Goal: Task Accomplishment & Management: Manage account settings

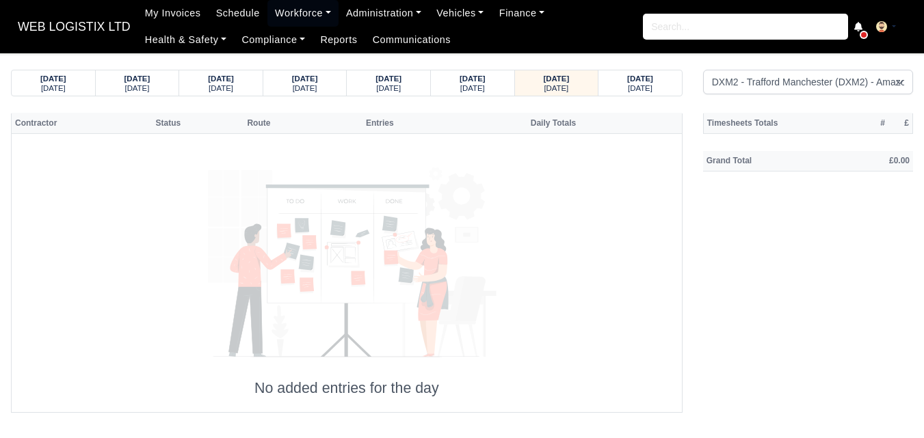
select select "1"
click at [635, 84] on small "Saturday" at bounding box center [640, 88] width 25 height 8
click at [579, 88] on div "Friday" at bounding box center [556, 88] width 57 height 10
click at [454, 85] on div "Thursday" at bounding box center [472, 88] width 57 height 10
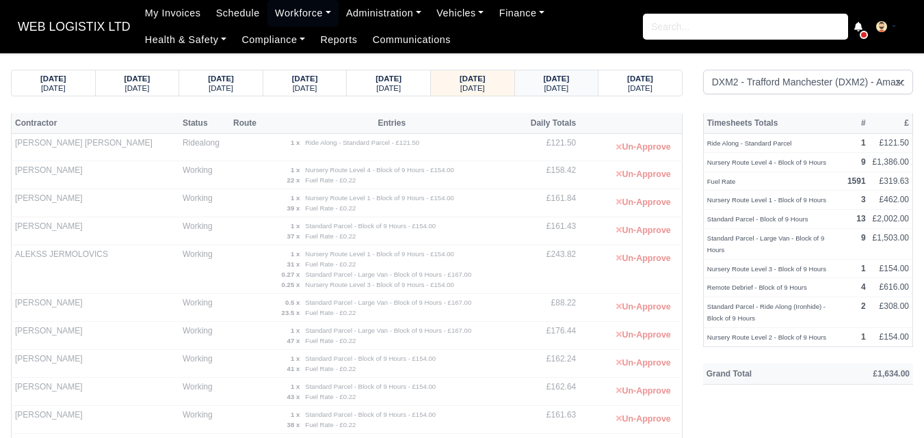
click at [517, 81] on div "10/10/2025 Friday" at bounding box center [557, 82] width 84 height 25
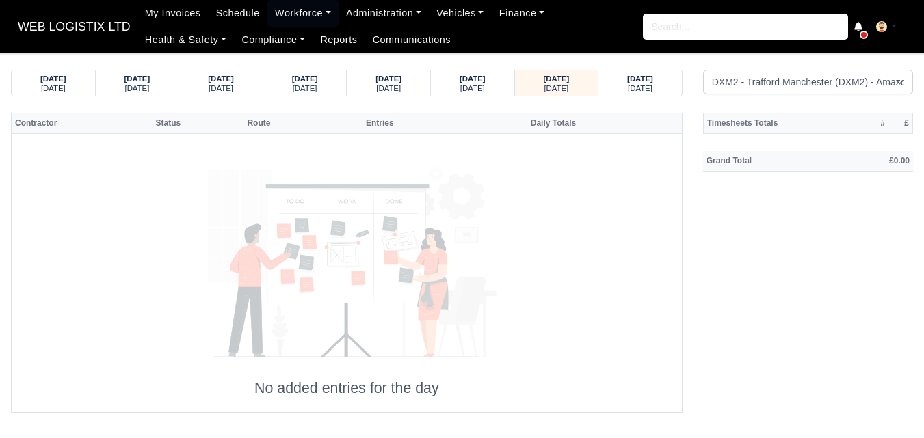
click at [650, 65] on body "WEB LOGISTIX LTD My Invoices Schedule Workforce Manpower Expiring Documents Lea…" at bounding box center [462, 219] width 924 height 438
select select "1"
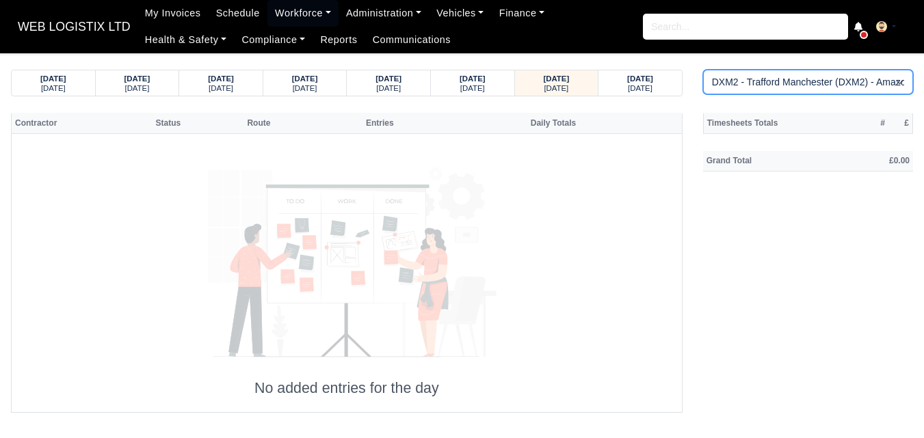
click at [815, 88] on select "Amazon DCE1 DWN2 - Knowsley (DWN2) - Amazon Logistics (L34 7XL) DXM2 - Trafford…" at bounding box center [808, 82] width 210 height 25
click at [703, 70] on select "Amazon DCE1 DWN2 - Knowsley (DWN2) - Amazon Logistics (L34 7XL) DXM2 - Trafford…" at bounding box center [808, 82] width 210 height 25
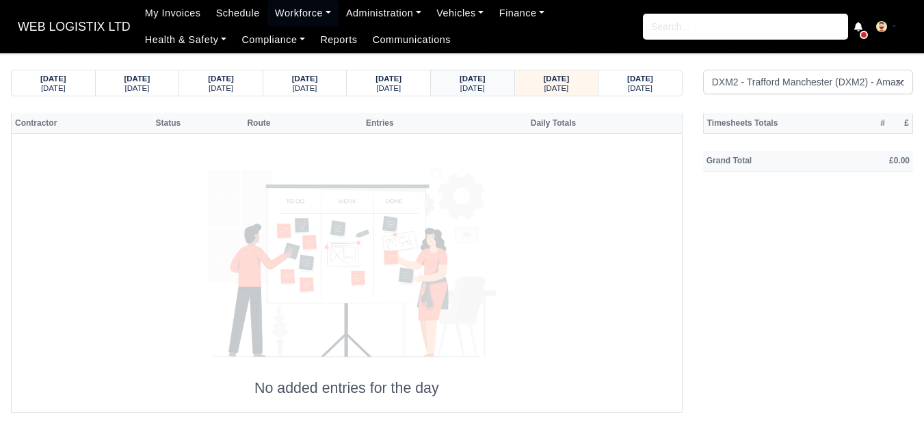
click at [492, 94] on div "09/10/2025 Thursday" at bounding box center [472, 82] width 63 height 25
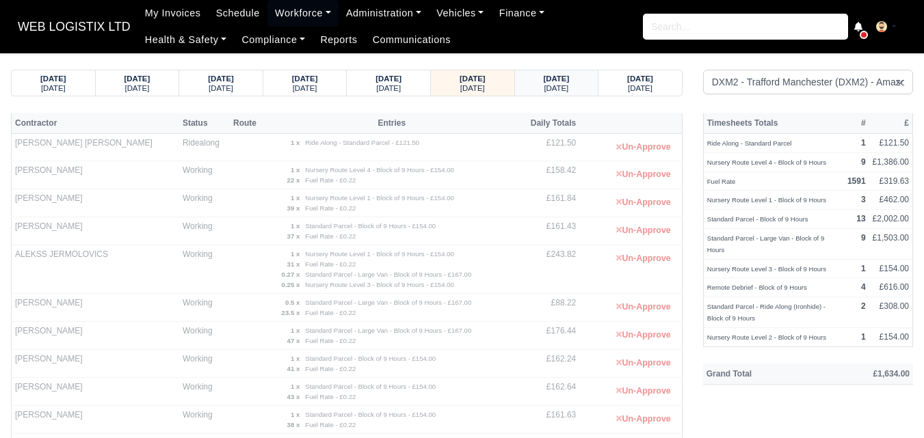
click at [568, 80] on strong "10/10/2025" at bounding box center [557, 79] width 26 height 8
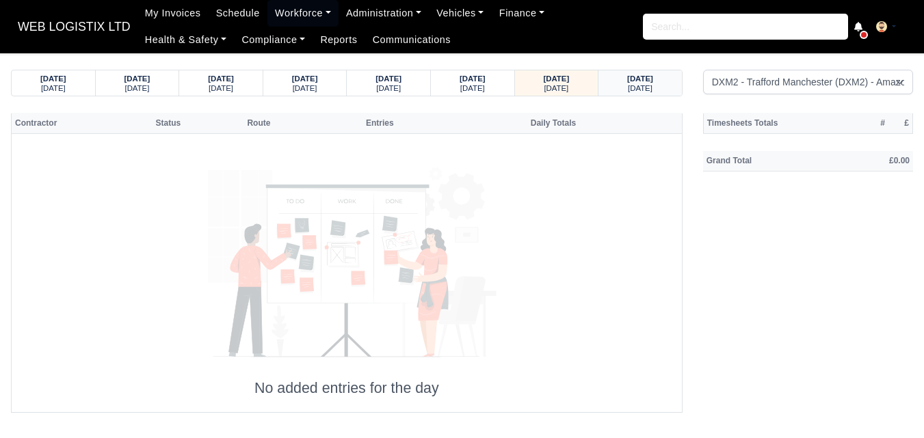
click at [620, 87] on div "Saturday" at bounding box center [639, 88] width 57 height 10
click at [570, 88] on div "Friday" at bounding box center [556, 88] width 57 height 10
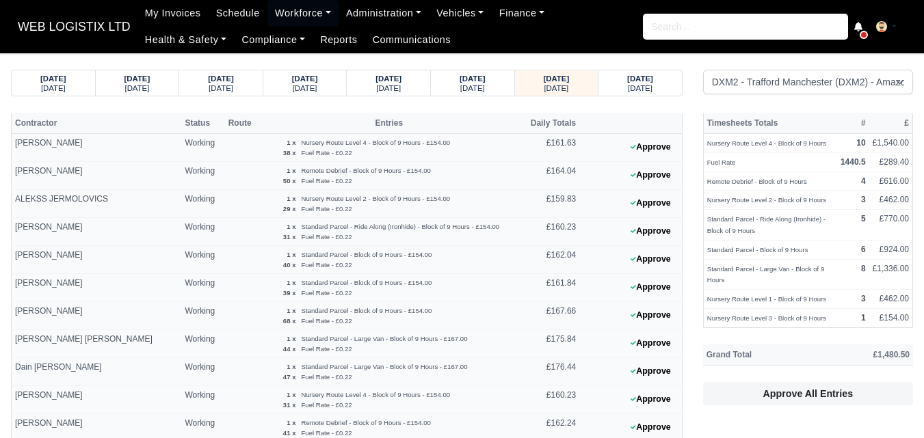
select select "1"
click at [468, 85] on small "[DATE]" at bounding box center [472, 88] width 25 height 8
click at [571, 90] on div "Friday" at bounding box center [556, 88] width 57 height 10
click at [653, 81] on strong "11/10/2025" at bounding box center [640, 79] width 26 height 8
click at [647, 85] on small "Saturday" at bounding box center [640, 88] width 25 height 8
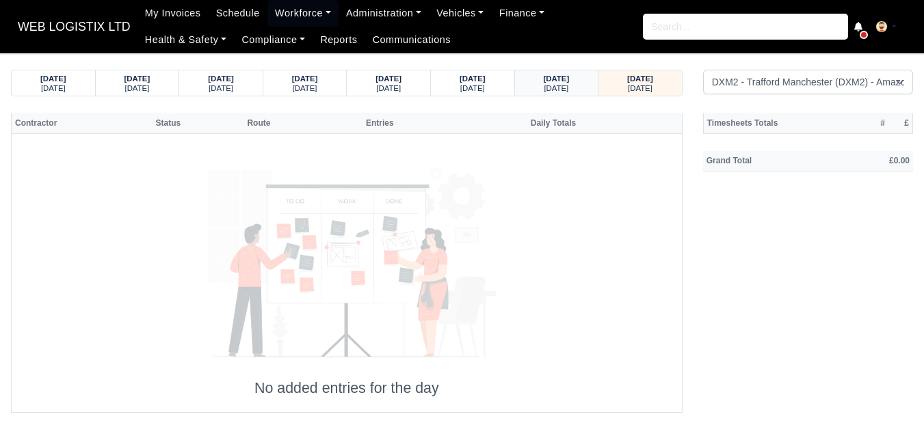
click at [568, 78] on strong "10/10/2025" at bounding box center [557, 79] width 26 height 8
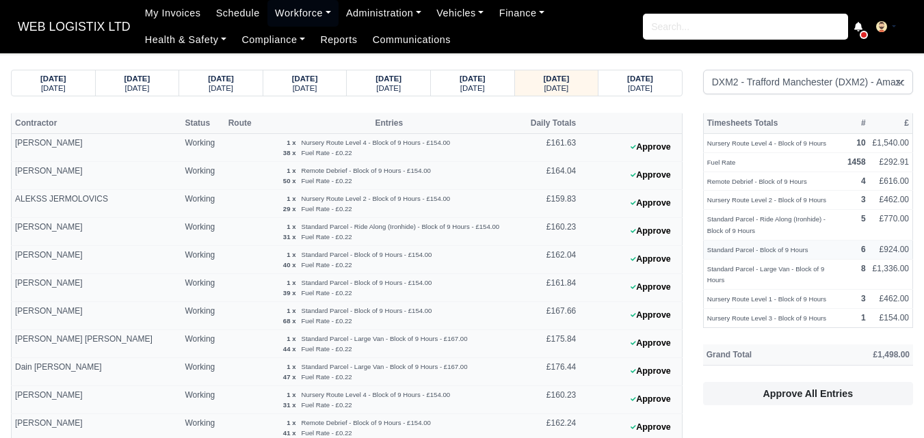
click at [866, 250] on strong "6" at bounding box center [863, 250] width 5 height 10
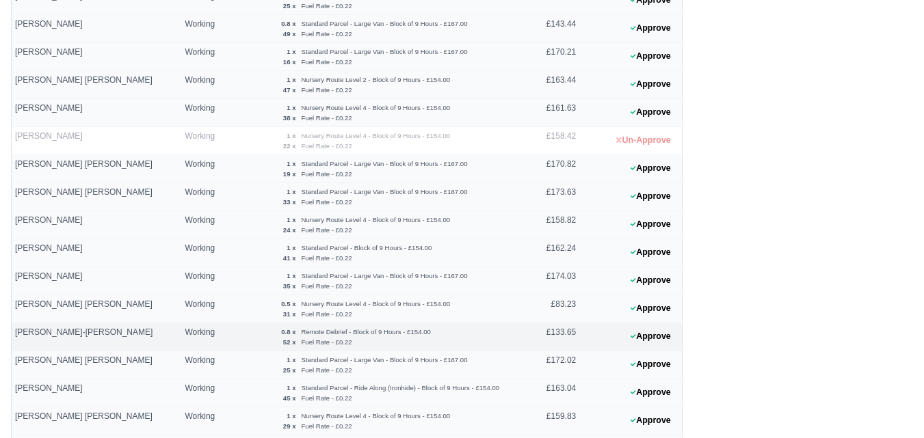
scroll to position [570, 0]
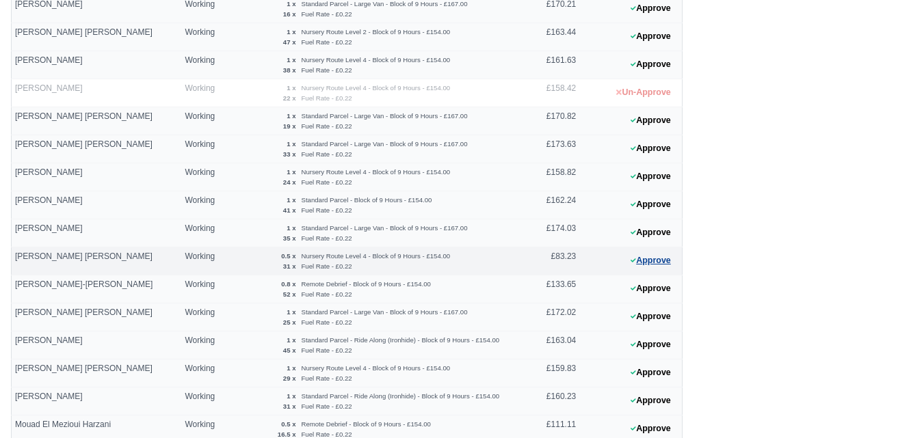
click at [672, 261] on button "Approve" at bounding box center [650, 261] width 55 height 20
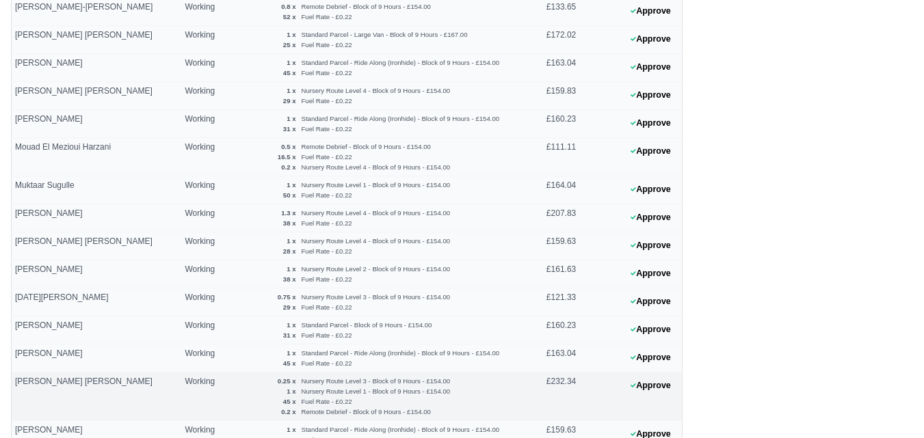
scroll to position [912, 0]
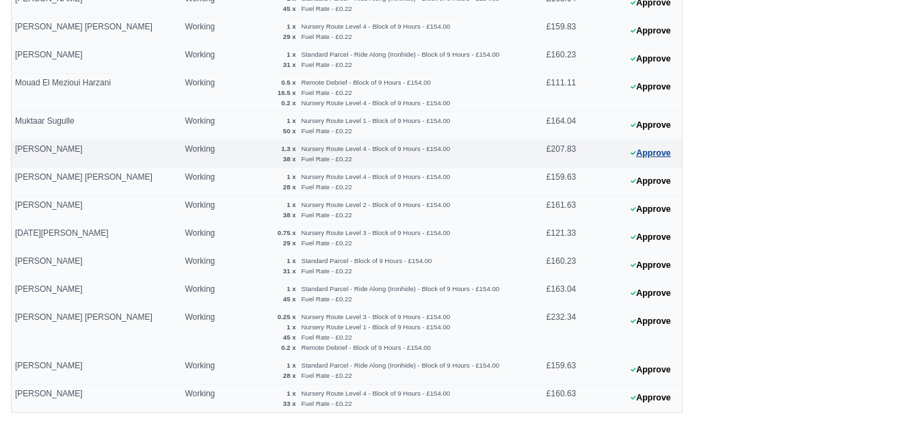
click at [646, 157] on button "Approve" at bounding box center [650, 154] width 55 height 20
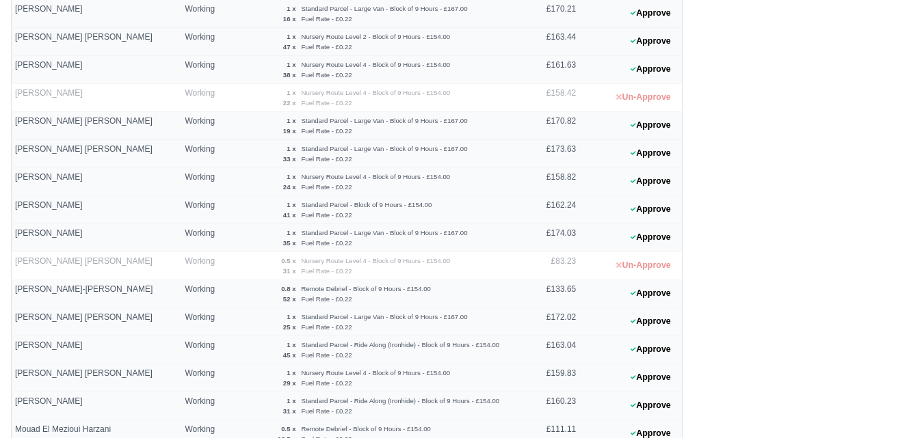
scroll to position [684, 0]
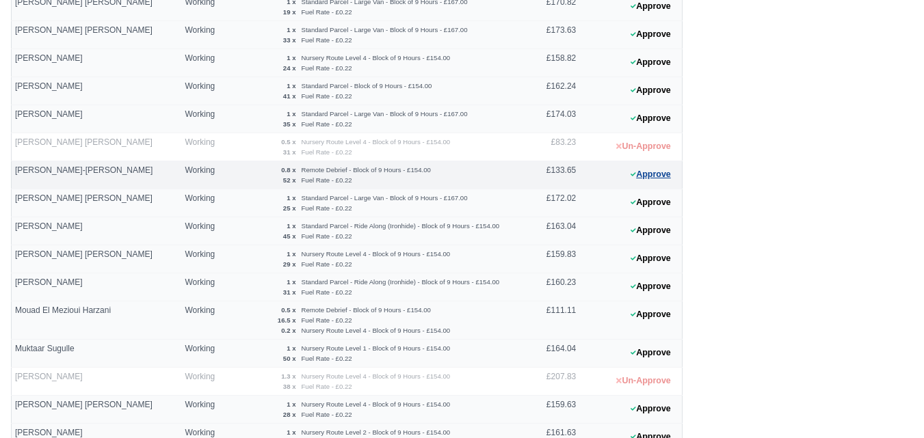
click at [650, 171] on button "Approve" at bounding box center [650, 175] width 55 height 20
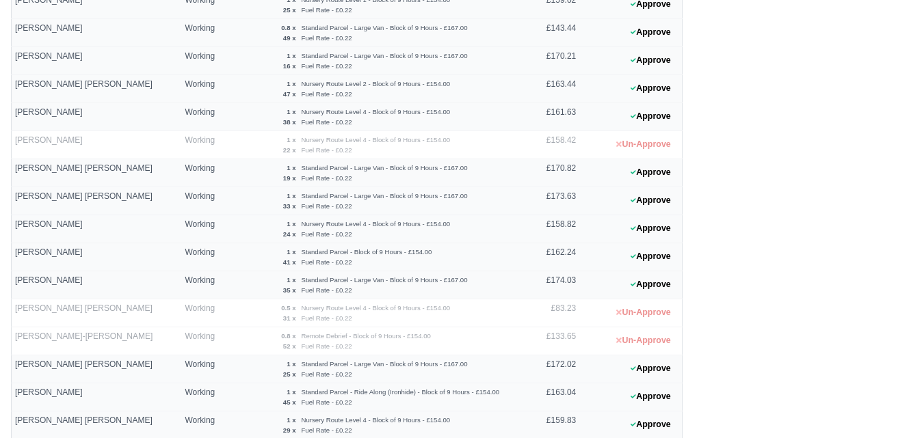
scroll to position [490, 0]
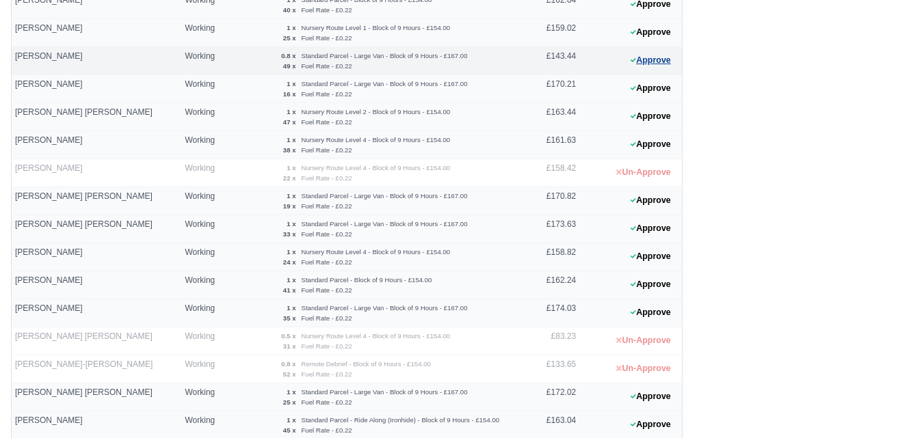
click at [646, 66] on button "Approve" at bounding box center [650, 61] width 55 height 20
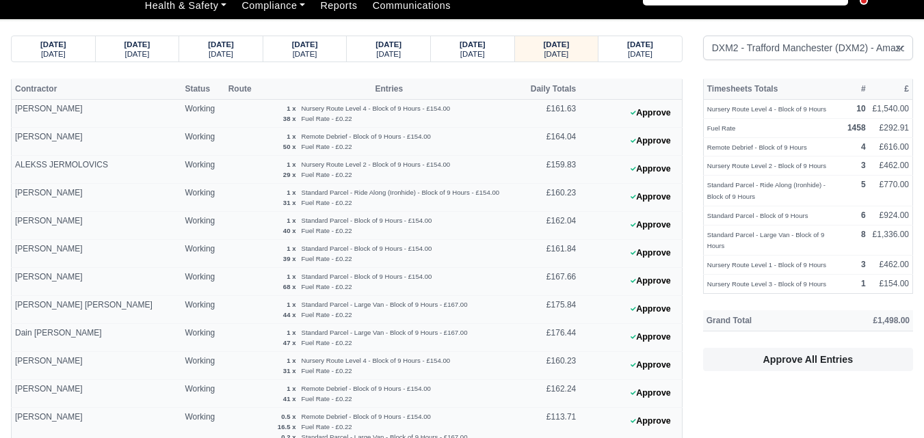
scroll to position [0, 0]
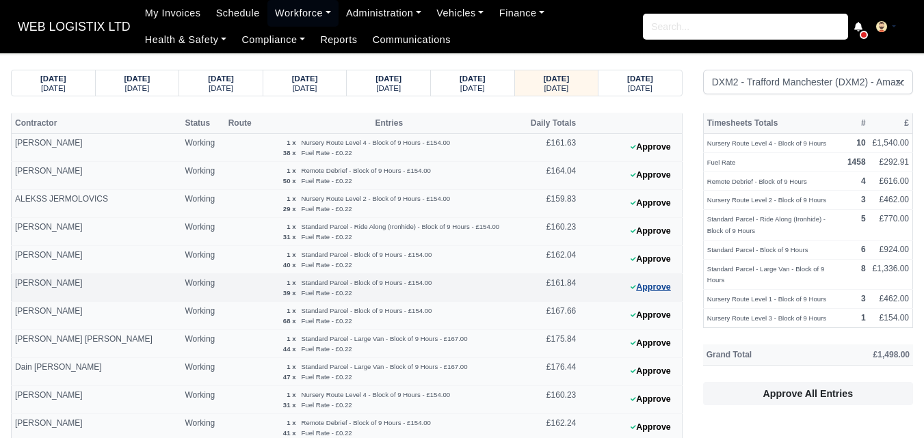
click at [667, 289] on button "Approve" at bounding box center [650, 288] width 55 height 20
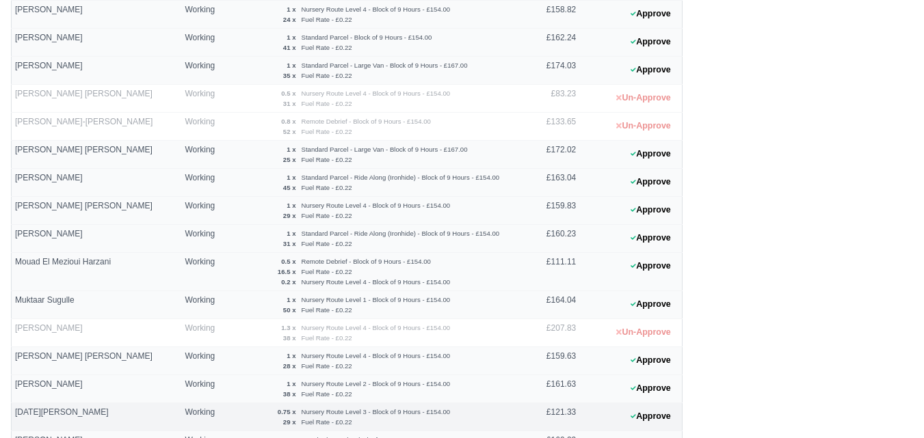
scroll to position [798, 0]
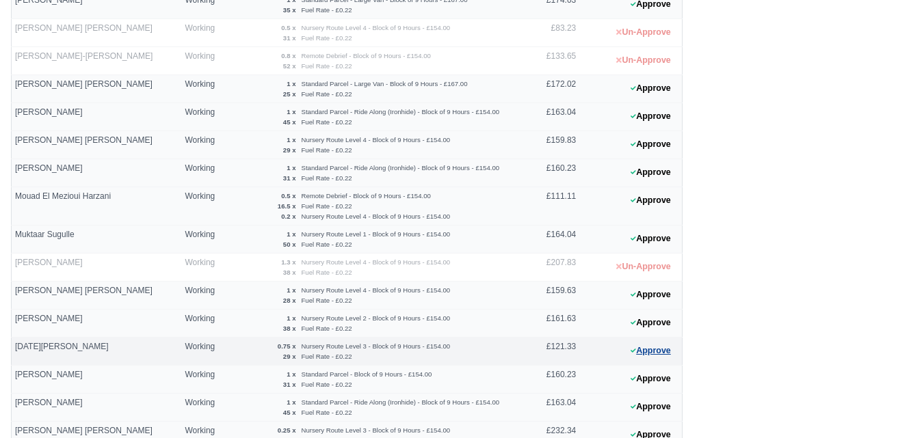
click at [632, 351] on icon at bounding box center [633, 351] width 5 height 8
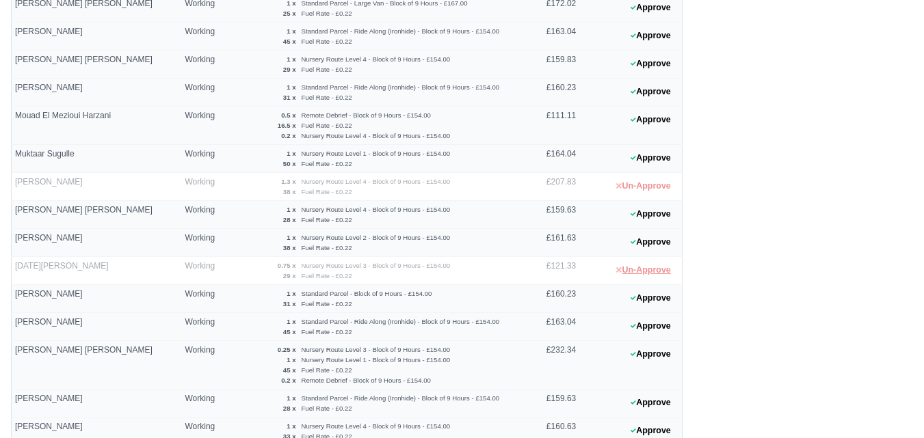
scroll to position [946, 0]
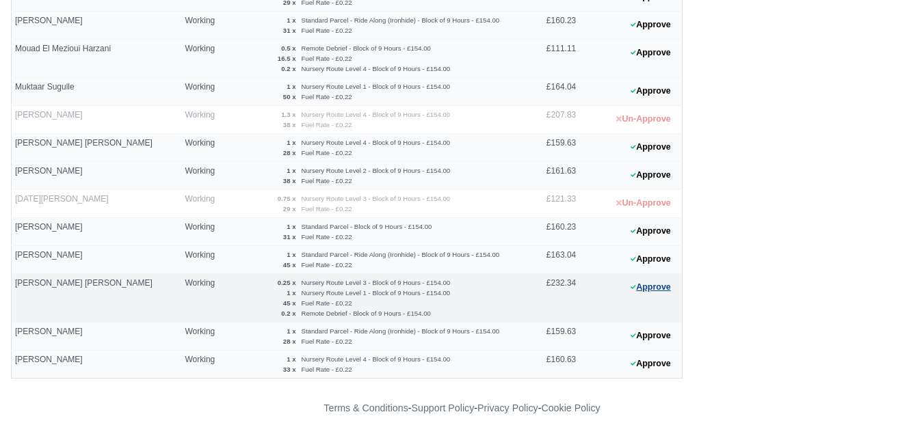
click at [648, 284] on button "Approve" at bounding box center [650, 288] width 55 height 20
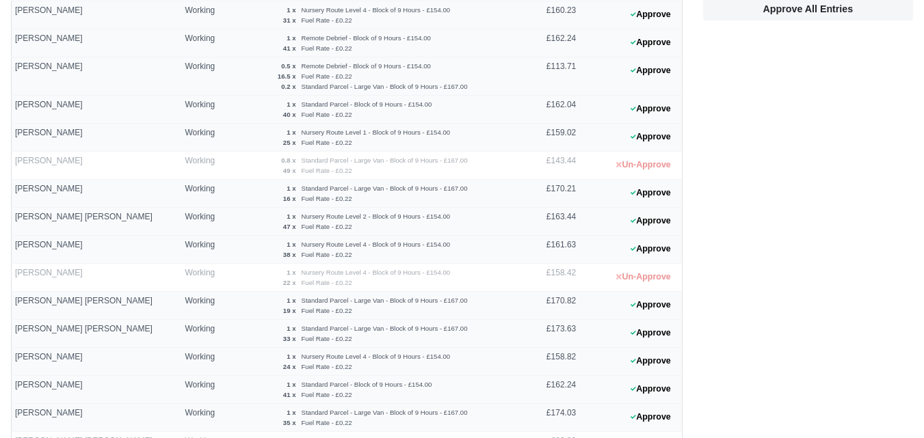
scroll to position [376, 0]
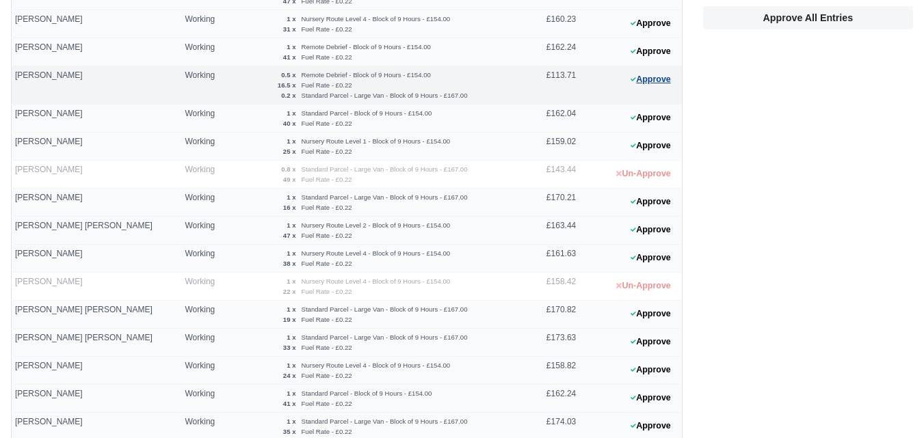
click at [648, 75] on button "Approve" at bounding box center [650, 80] width 55 height 20
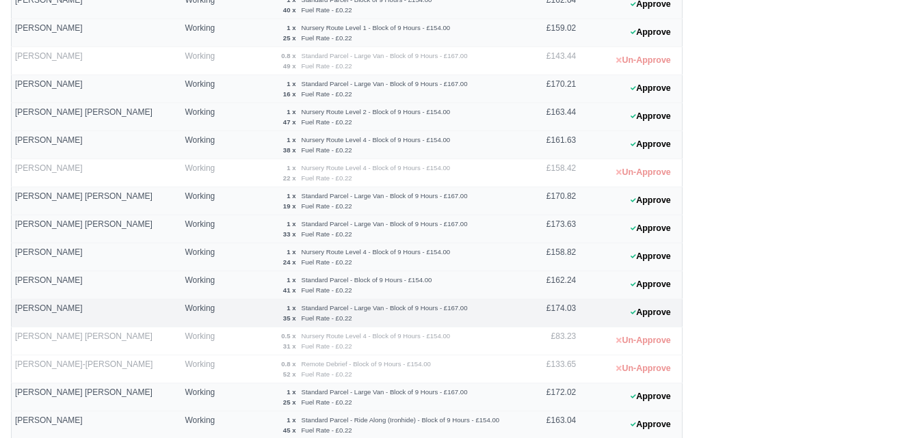
scroll to position [604, 0]
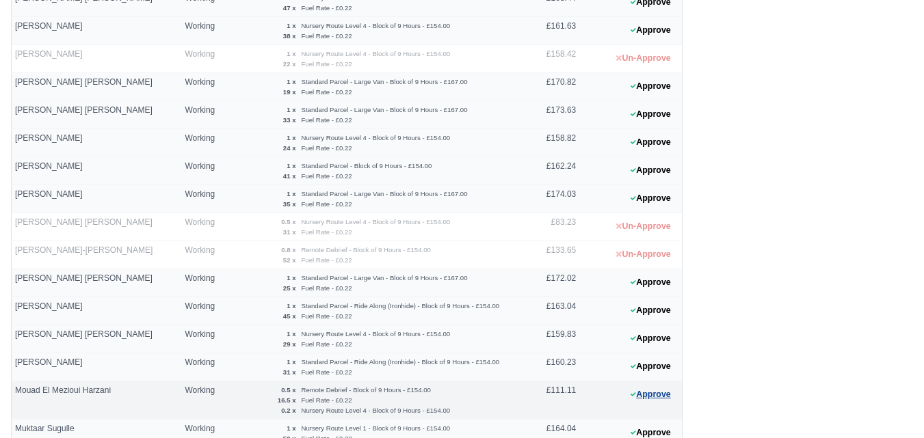
click at [659, 398] on button "Approve" at bounding box center [650, 395] width 55 height 20
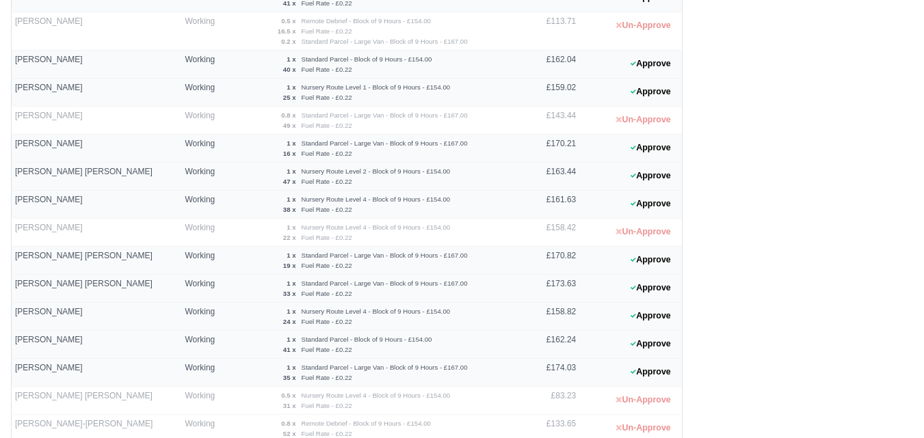
scroll to position [456, 0]
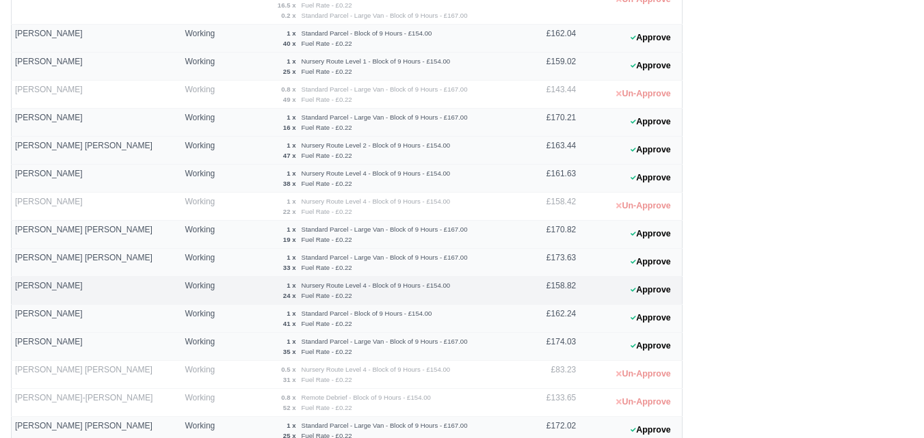
drag, startPoint x: 263, startPoint y: 285, endPoint x: 329, endPoint y: 295, distance: 67.1
click at [329, 295] on td "1 x Nursery Route Level 4 - Block of 9 Hours - £154.00 24 x Fuel Rate - £0.22" at bounding box center [389, 291] width 258 height 28
click at [329, 295] on div "Fuel Rate - £0.22" at bounding box center [412, 296] width 226 height 10
click at [671, 296] on button "Approve" at bounding box center [650, 290] width 55 height 20
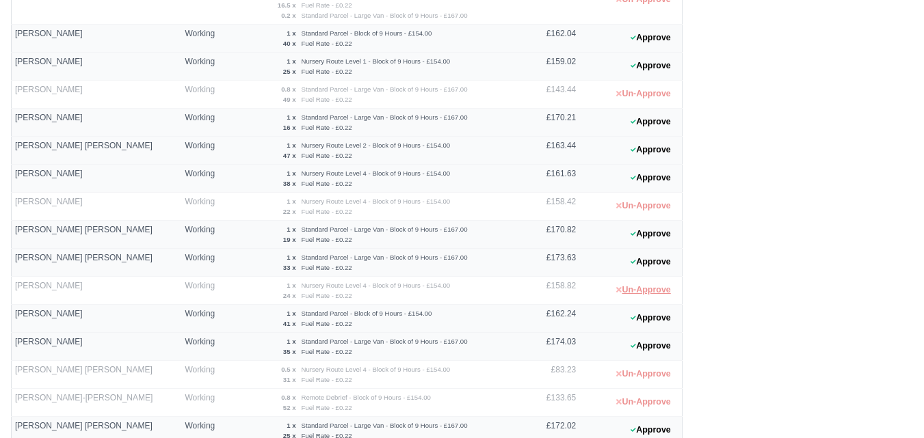
click at [671, 296] on button "Un-Approve" at bounding box center [643, 290] width 69 height 20
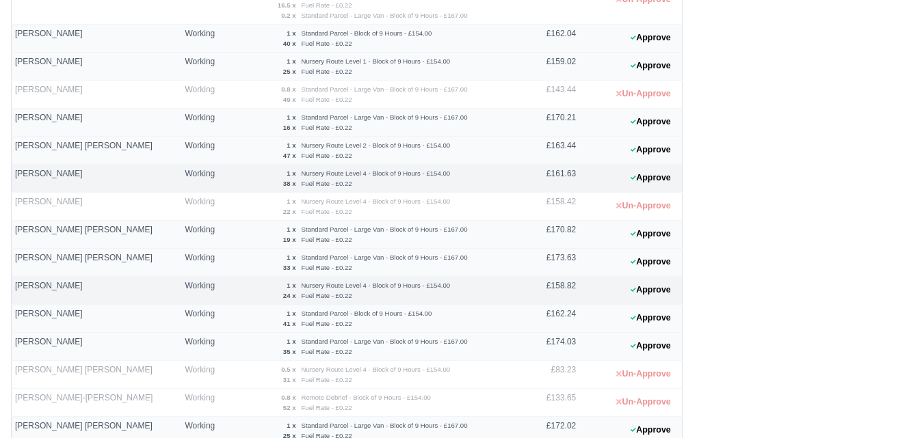
scroll to position [0, 0]
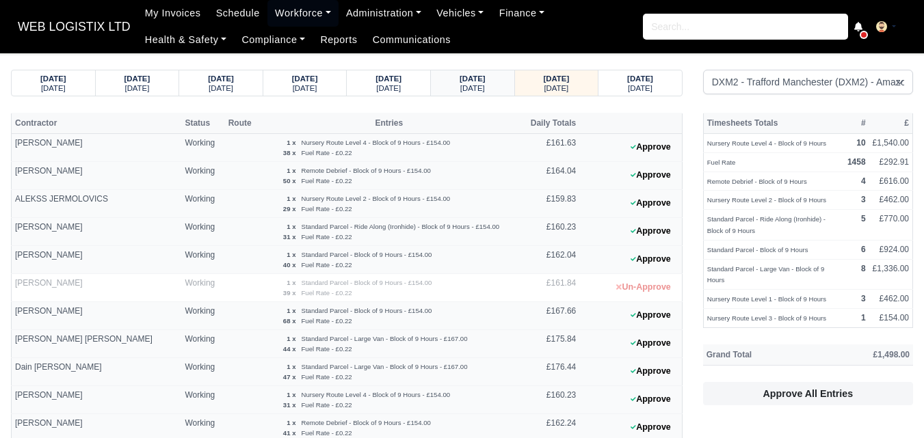
click at [489, 84] on div "[DATE]" at bounding box center [472, 88] width 57 height 10
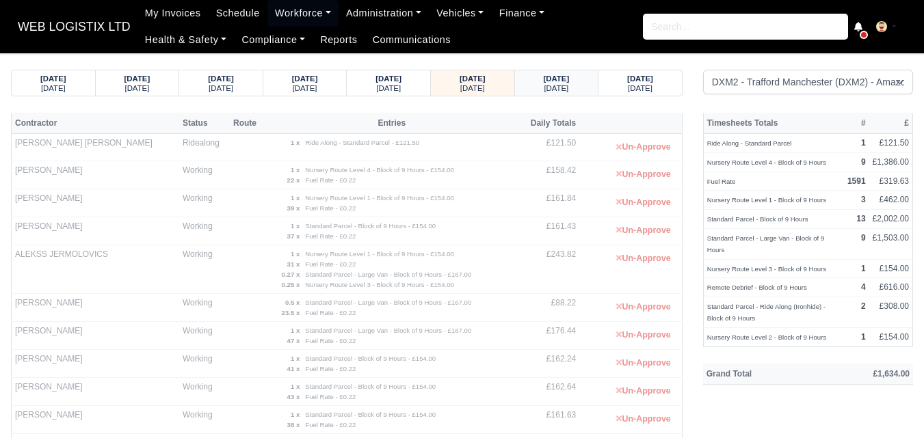
click at [546, 85] on small "[DATE]" at bounding box center [556, 88] width 25 height 8
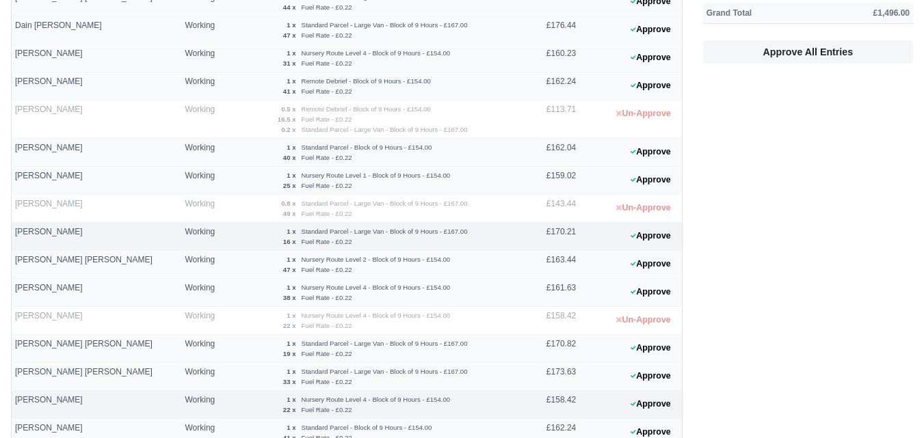
scroll to position [570, 0]
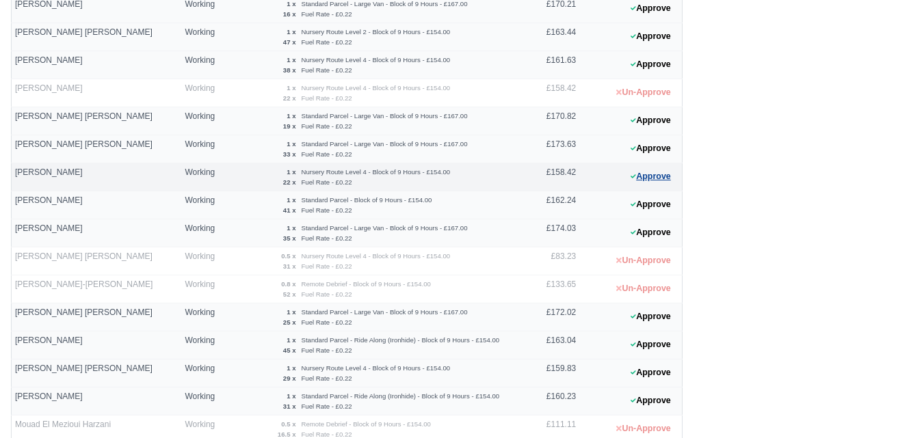
click at [639, 179] on button "Approve" at bounding box center [650, 177] width 55 height 20
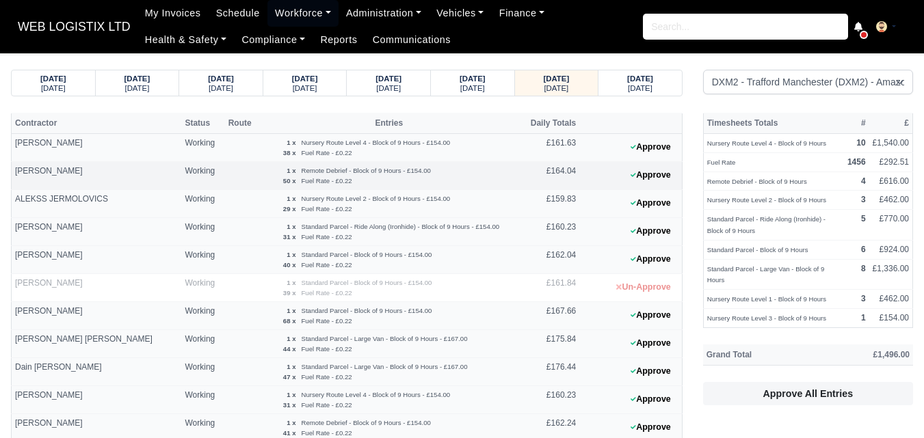
scroll to position [228, 0]
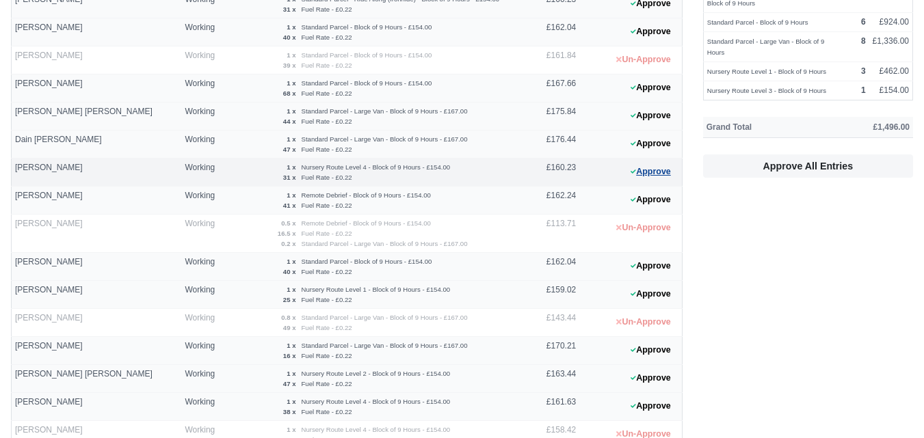
click at [634, 170] on icon at bounding box center [633, 172] width 5 height 8
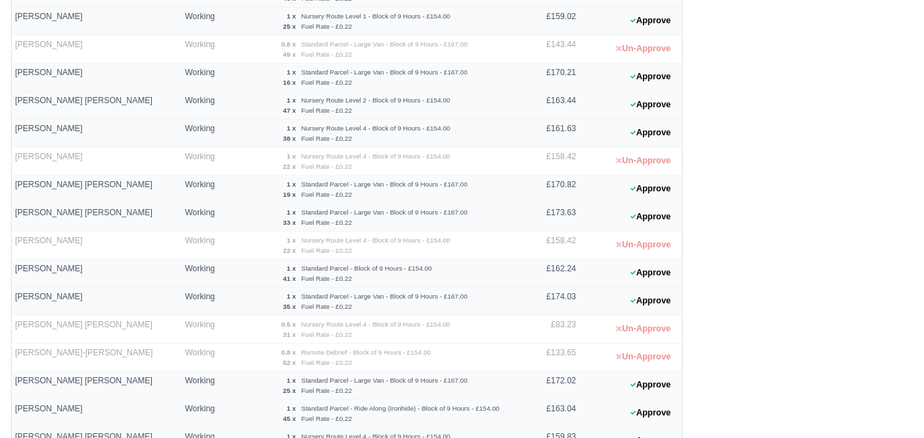
scroll to position [946, 0]
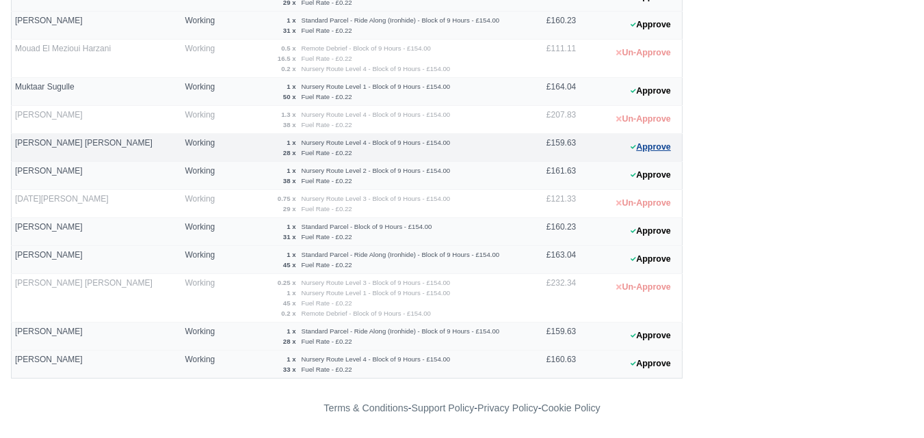
click at [648, 154] on button "Approve" at bounding box center [650, 147] width 55 height 20
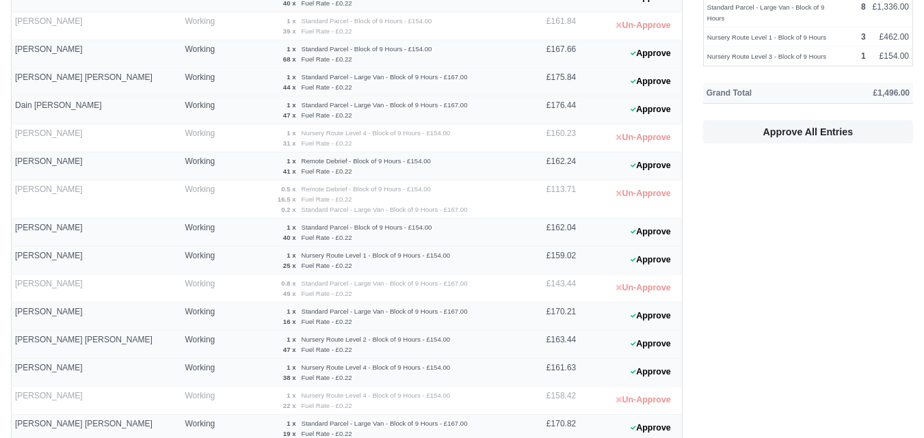
scroll to position [0, 0]
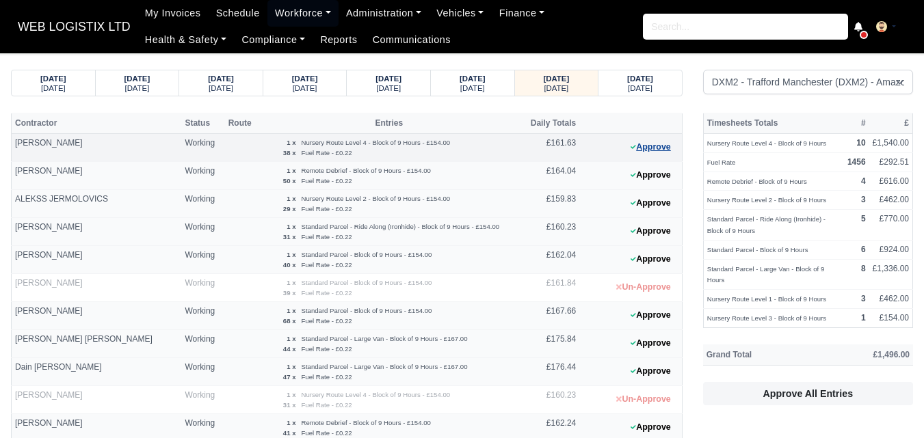
click at [648, 155] on button "Approve" at bounding box center [650, 147] width 55 height 20
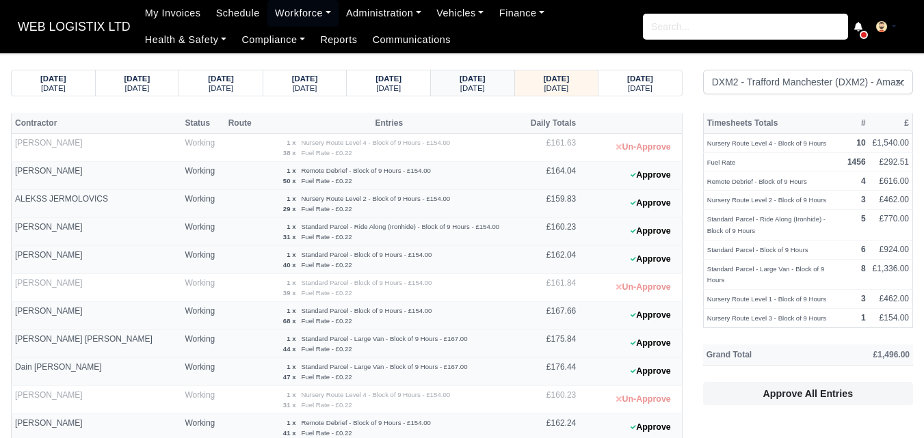
click at [479, 92] on small "[DATE]" at bounding box center [472, 88] width 25 height 8
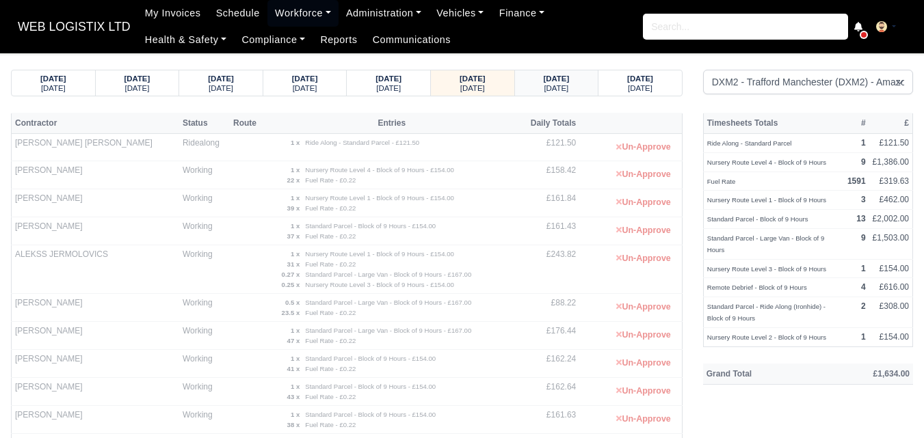
click at [561, 77] on strong "10/10/2025" at bounding box center [557, 79] width 26 height 8
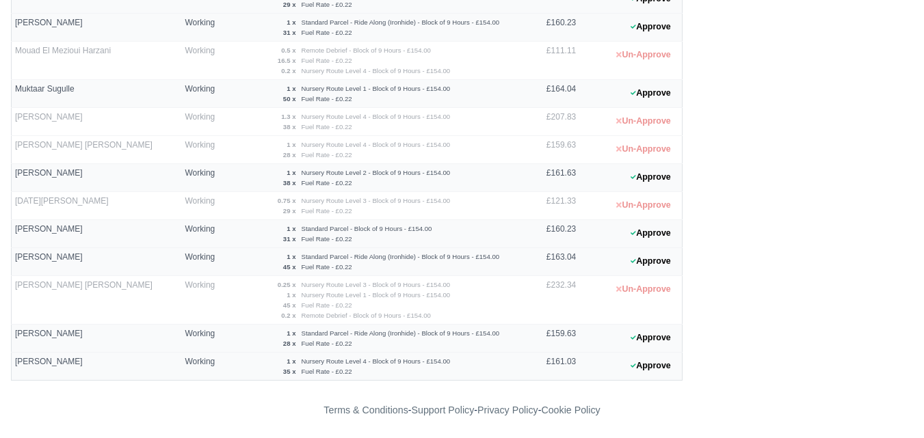
scroll to position [946, 0]
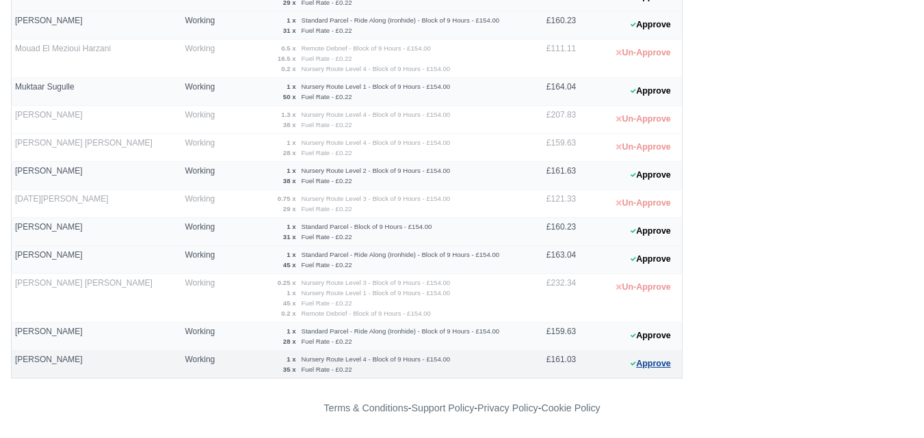
click at [649, 362] on button "Approve" at bounding box center [650, 364] width 55 height 20
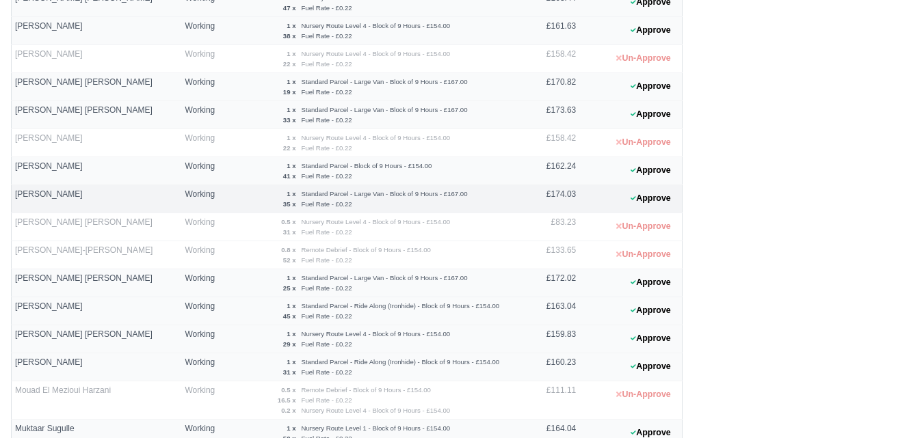
scroll to position [832, 0]
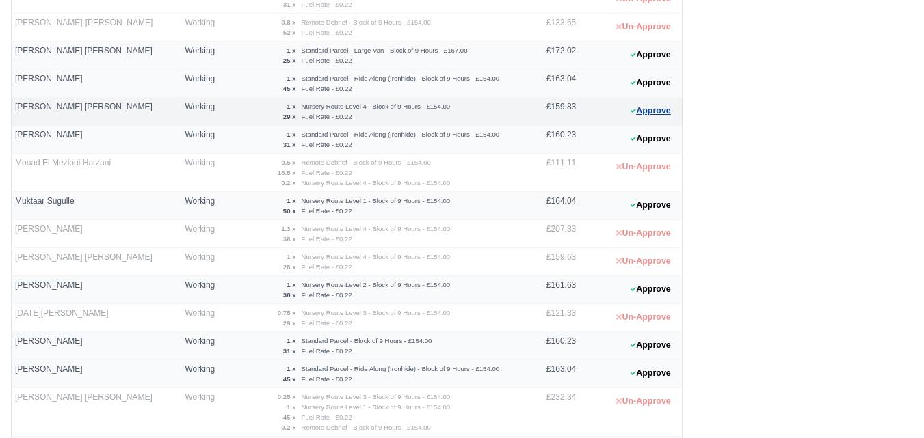
click at [673, 113] on button "Approve" at bounding box center [650, 111] width 55 height 20
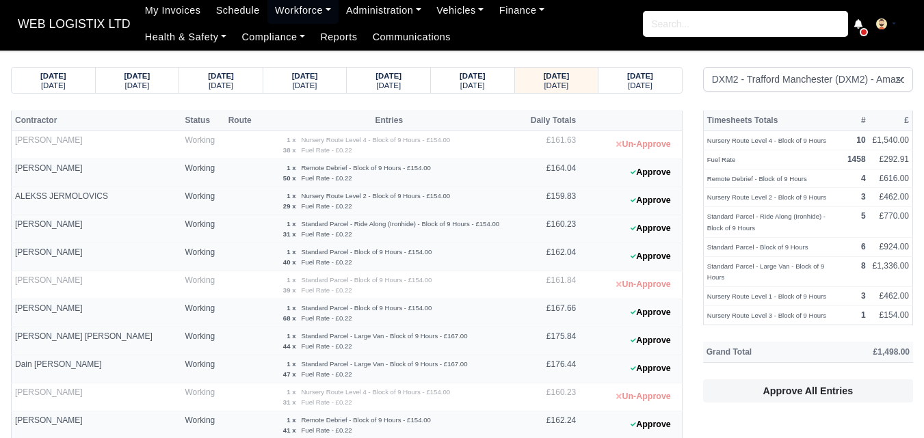
scroll to position [0, 0]
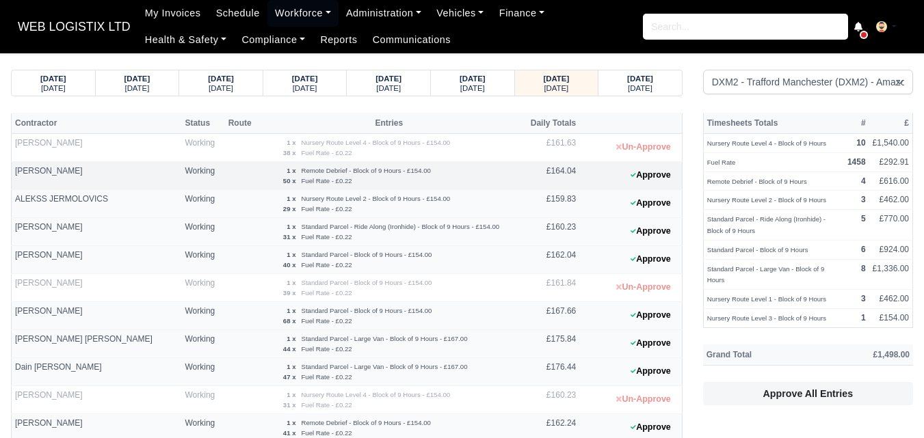
click at [682, 168] on 1760204691 "Approve" at bounding box center [630, 176] width 103 height 28
click at [672, 171] on button "Approve" at bounding box center [650, 176] width 55 height 20
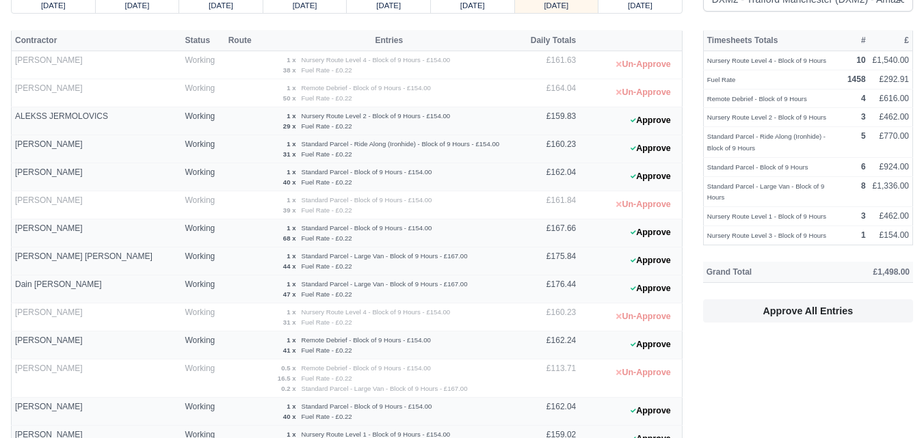
scroll to position [114, 0]
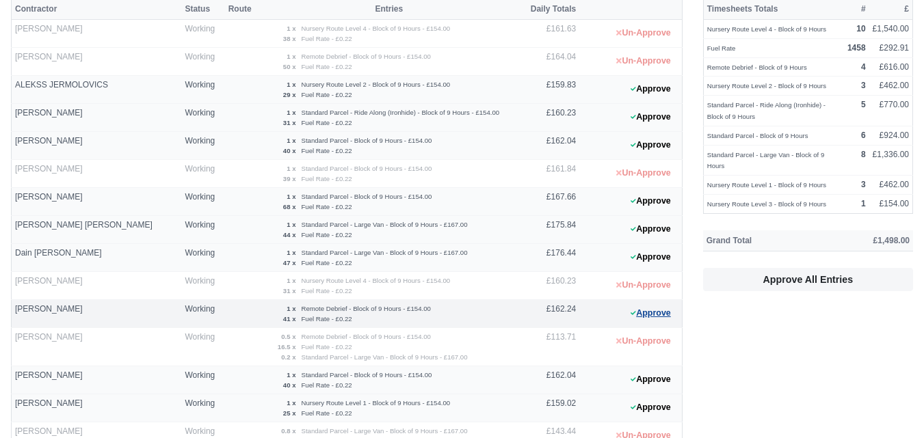
click at [650, 306] on button "Approve" at bounding box center [650, 314] width 55 height 20
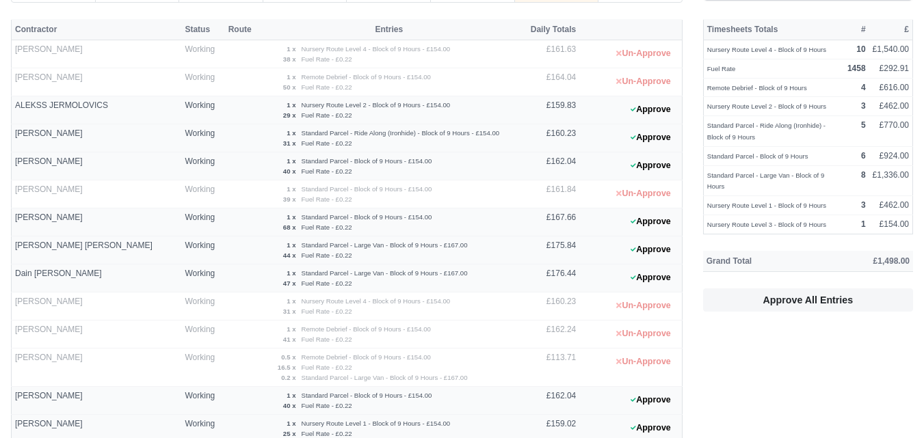
scroll to position [0, 0]
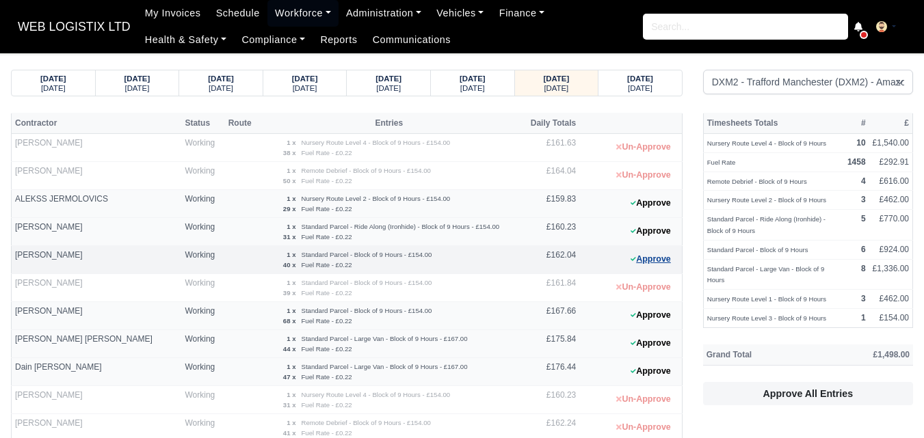
click at [659, 262] on button "Approve" at bounding box center [650, 260] width 55 height 20
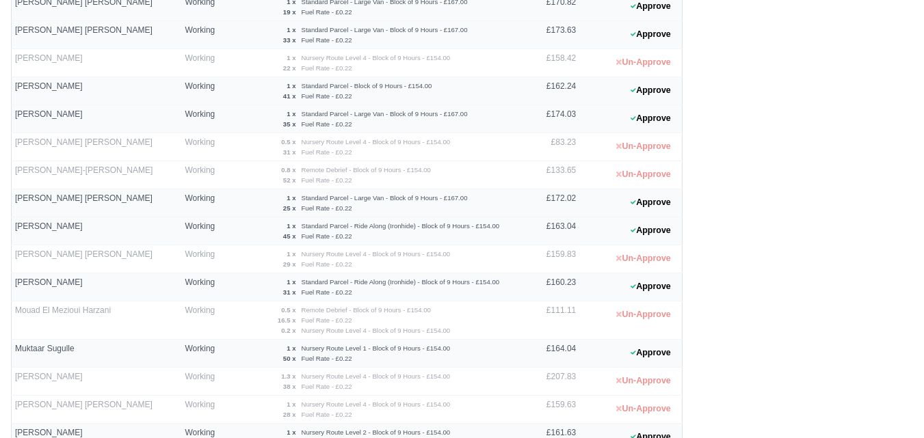
scroll to position [798, 0]
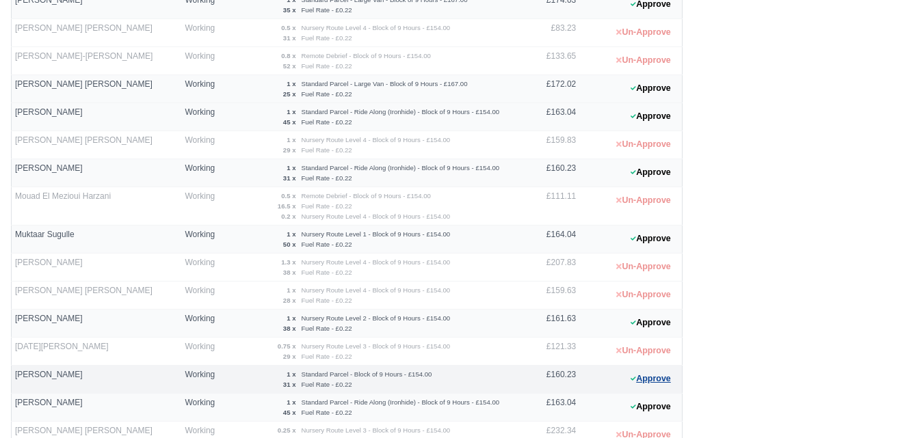
click at [659, 385] on button "Approve" at bounding box center [650, 379] width 55 height 20
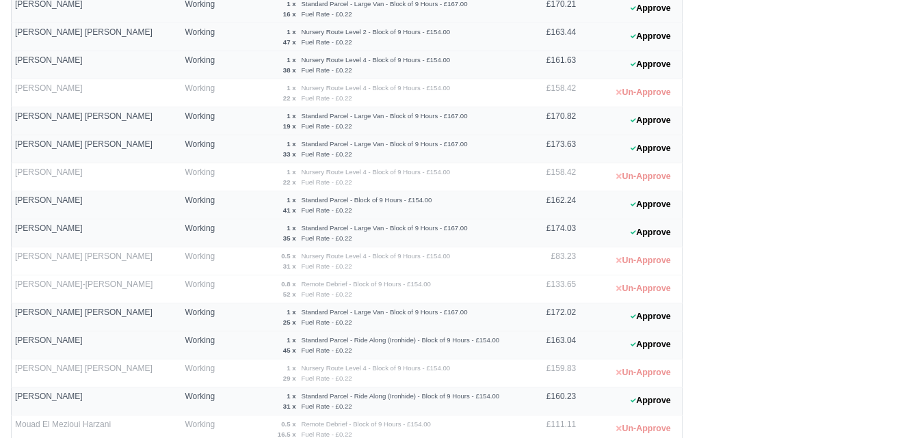
scroll to position [456, 0]
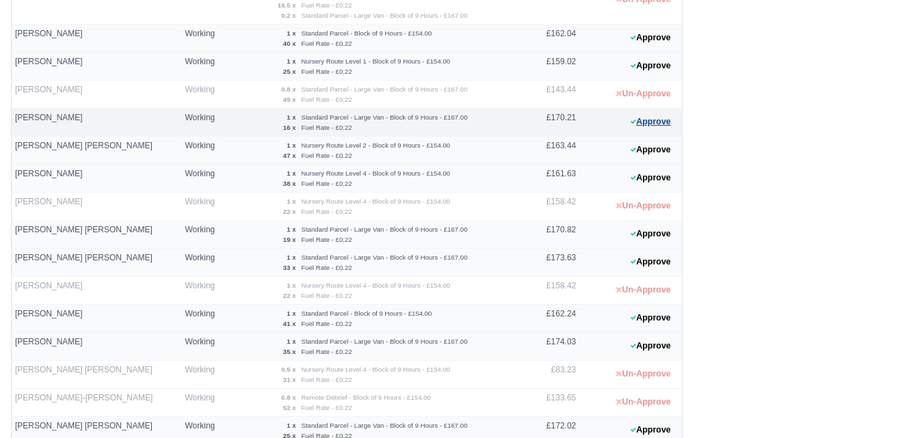
click at [640, 114] on button "Approve" at bounding box center [650, 122] width 55 height 20
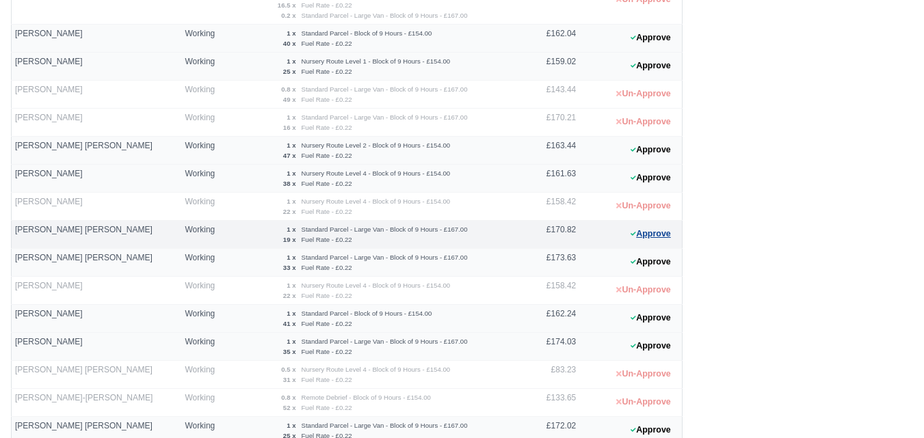
click at [658, 229] on button "Approve" at bounding box center [650, 234] width 55 height 20
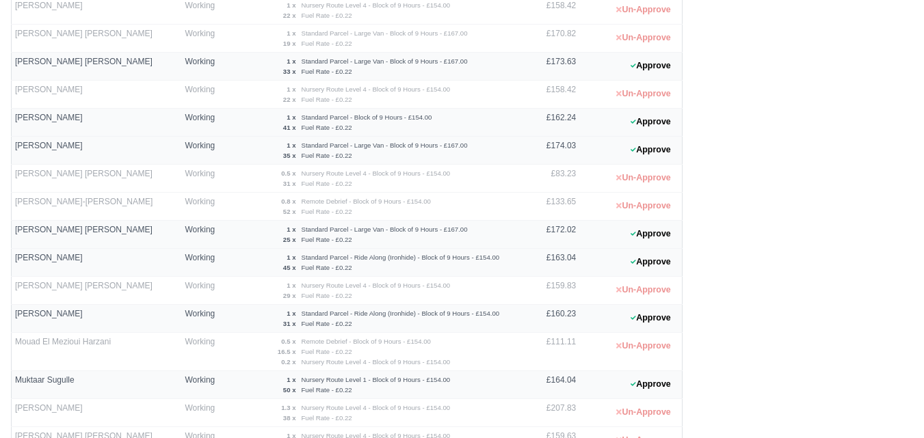
scroll to position [684, 0]
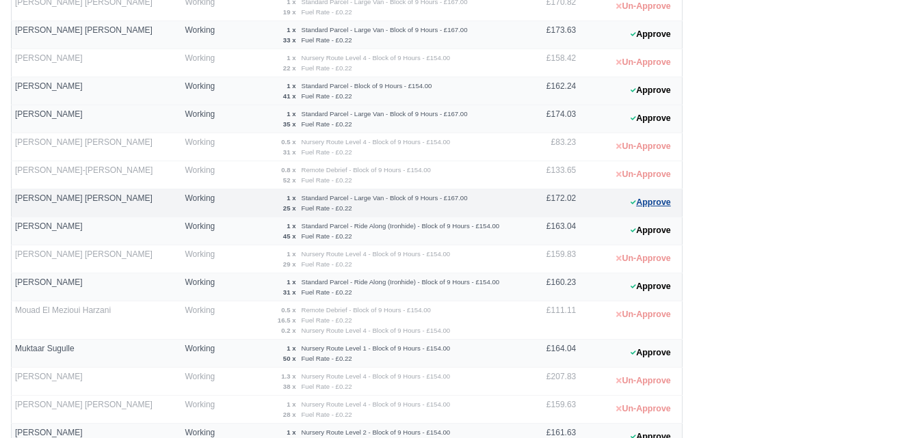
click at [639, 212] on 1760204743 "Approve" at bounding box center [630, 203] width 103 height 28
click at [659, 207] on button "Approve" at bounding box center [650, 203] width 55 height 20
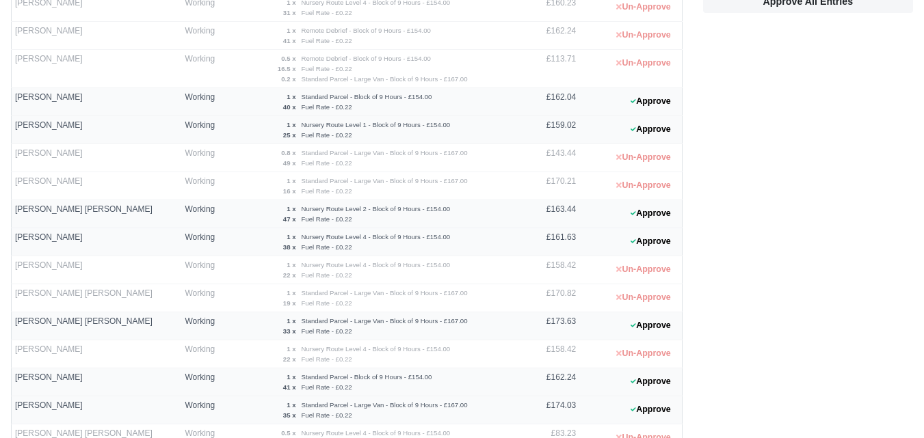
scroll to position [342, 0]
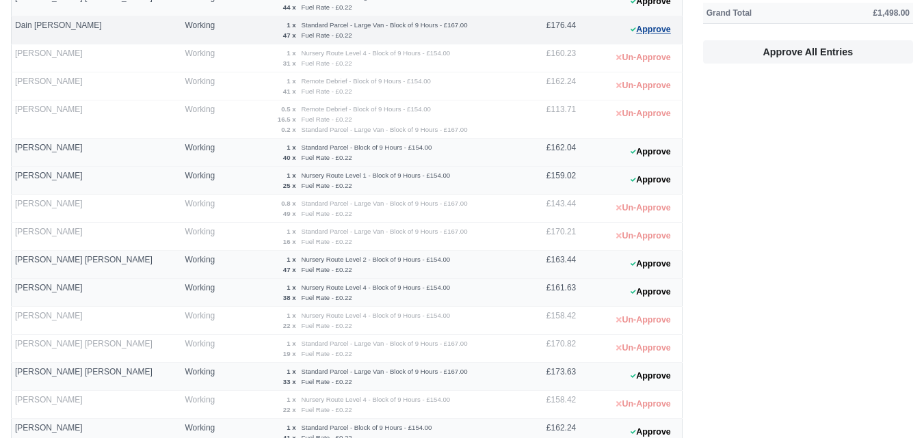
click at [643, 31] on button "Approve" at bounding box center [650, 30] width 55 height 20
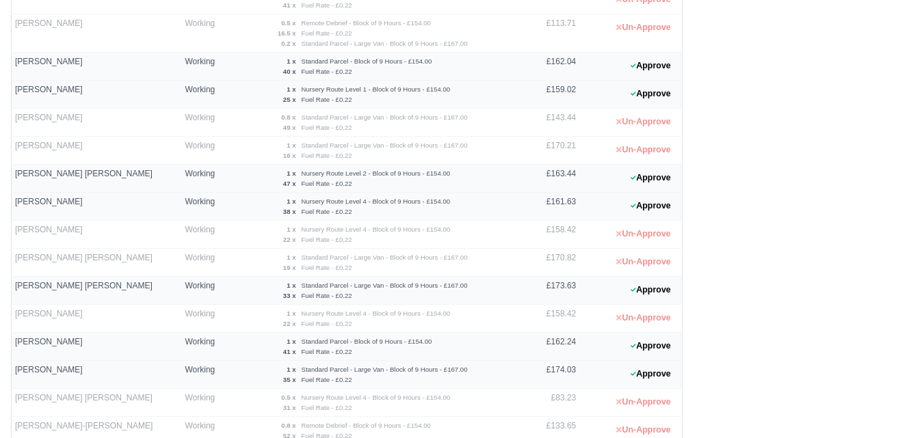
scroll to position [456, 0]
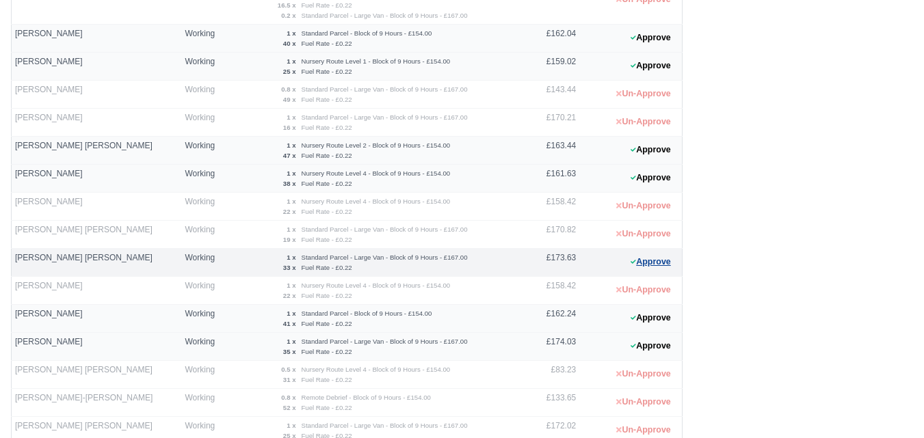
click at [662, 256] on button "Approve" at bounding box center [650, 262] width 55 height 20
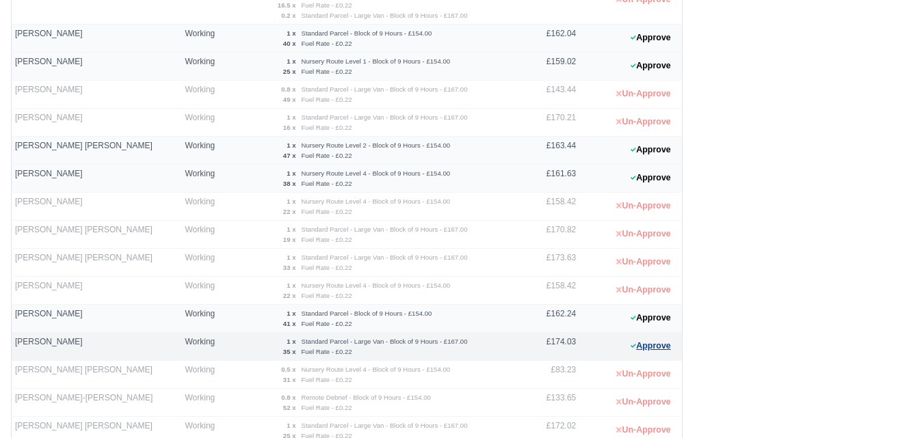
click at [661, 345] on button "Approve" at bounding box center [650, 346] width 55 height 20
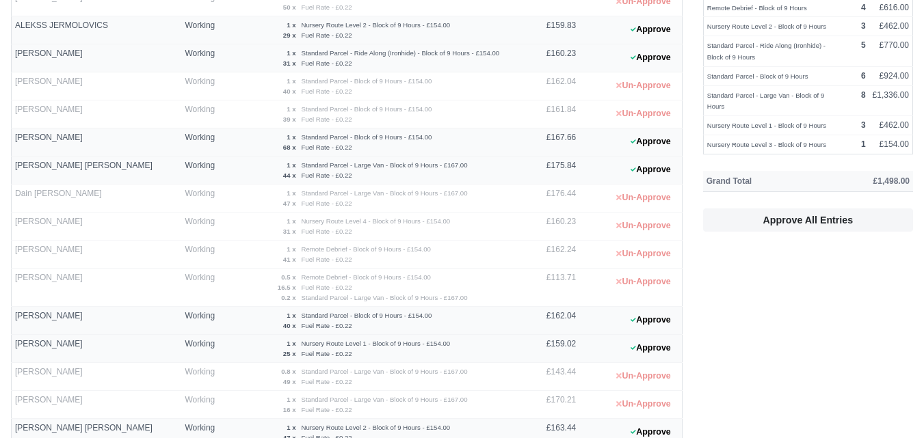
scroll to position [0, 0]
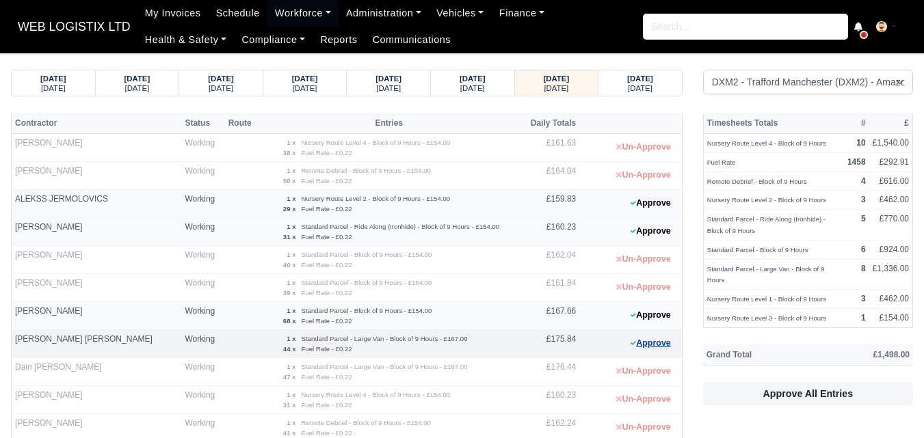
click at [660, 350] on button "Approve" at bounding box center [650, 344] width 55 height 20
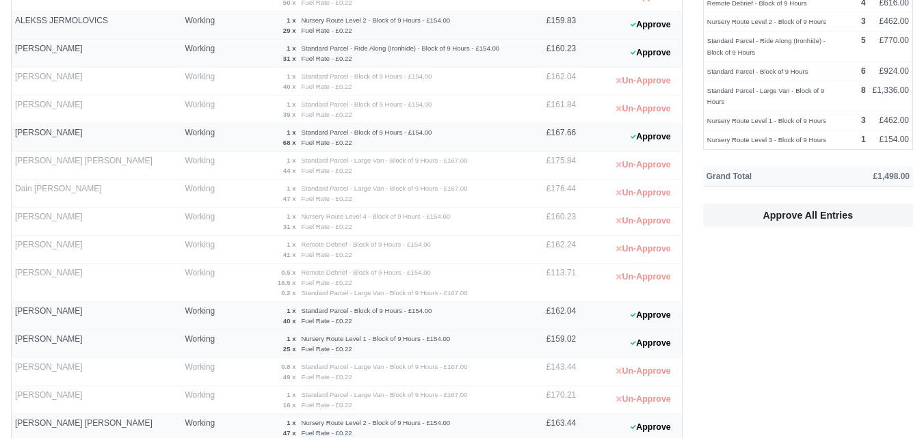
scroll to position [342, 0]
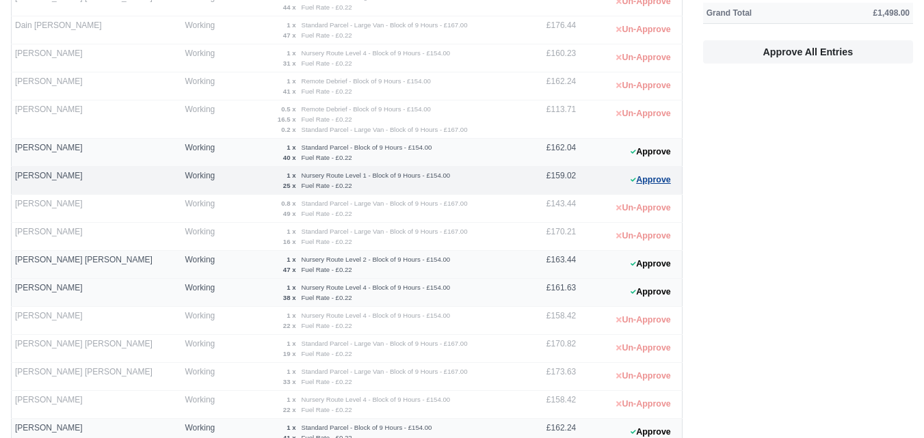
click at [661, 172] on button "Approve" at bounding box center [650, 180] width 55 height 20
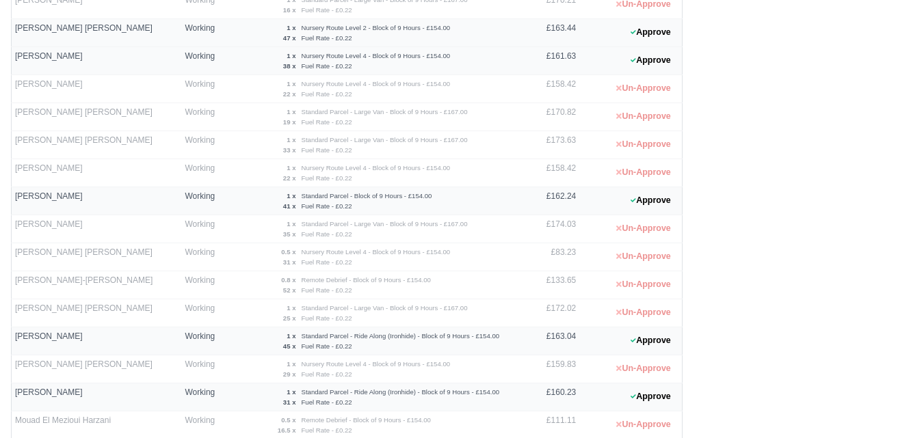
scroll to position [684, 0]
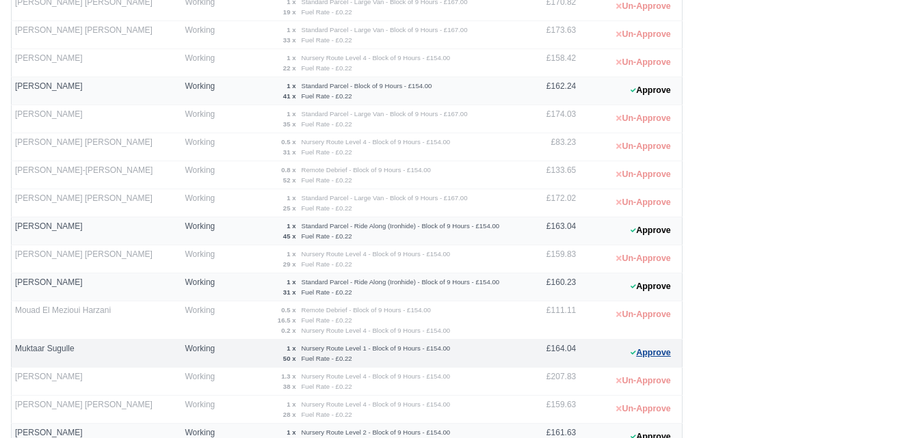
click at [654, 356] on button "Approve" at bounding box center [650, 353] width 55 height 20
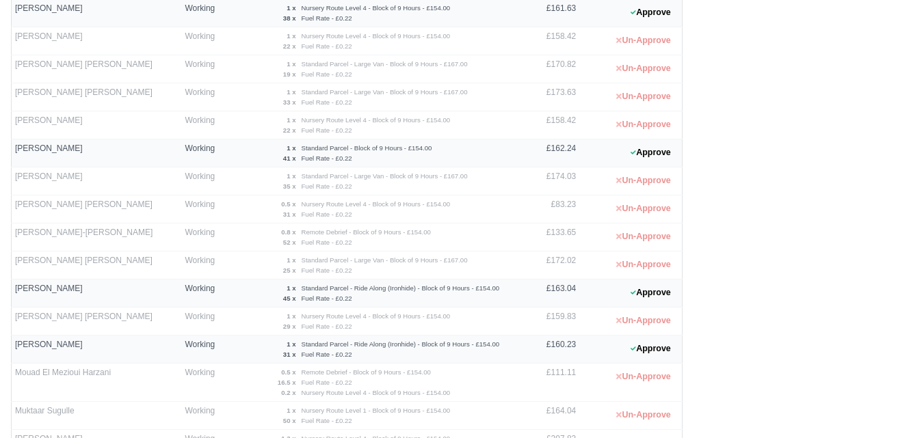
scroll to position [604, 0]
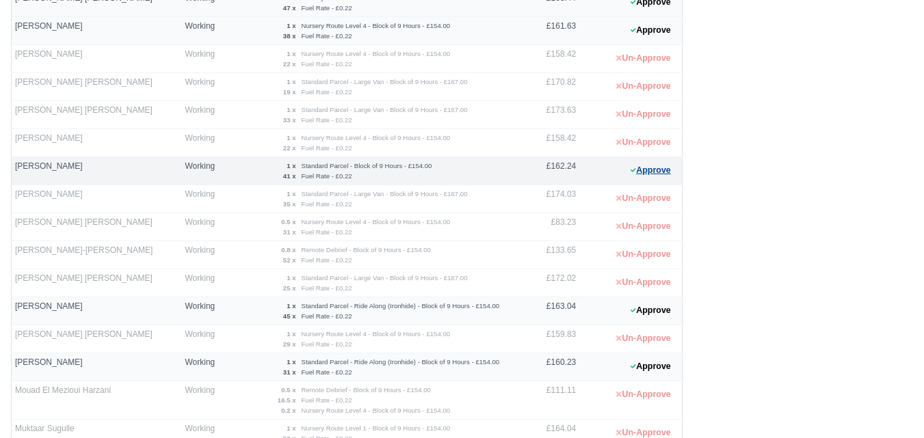
click at [654, 166] on button "Approve" at bounding box center [650, 171] width 55 height 20
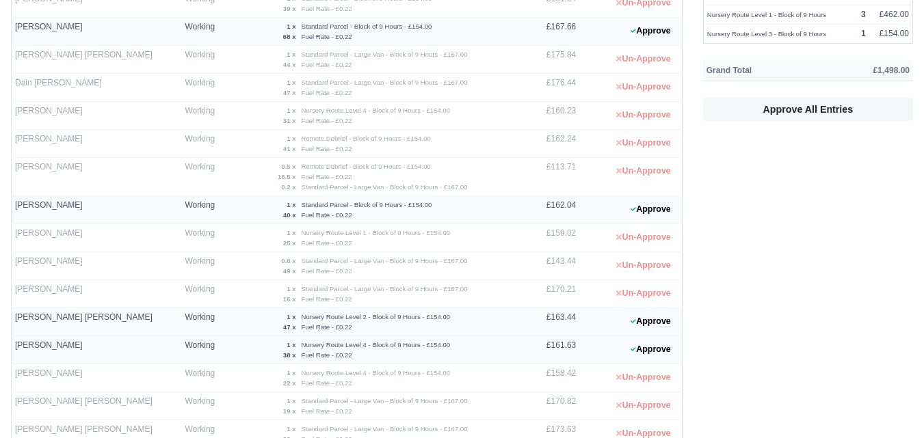
scroll to position [262, 0]
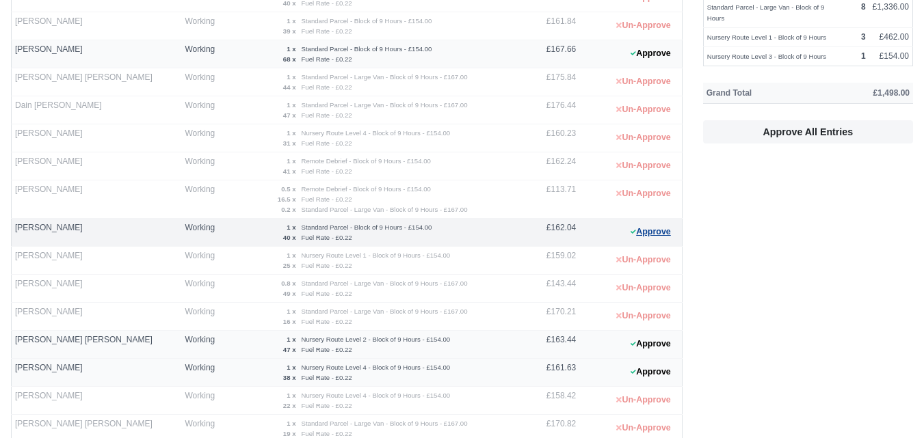
click at [646, 235] on button "Approve" at bounding box center [650, 232] width 55 height 20
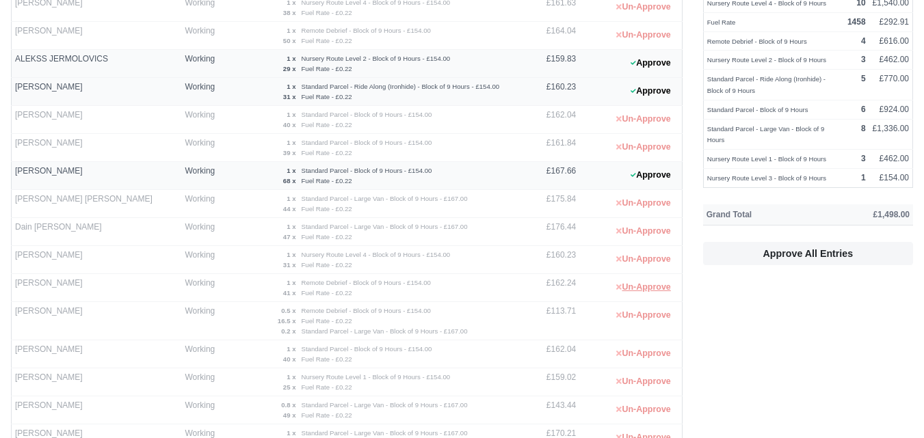
scroll to position [0, 0]
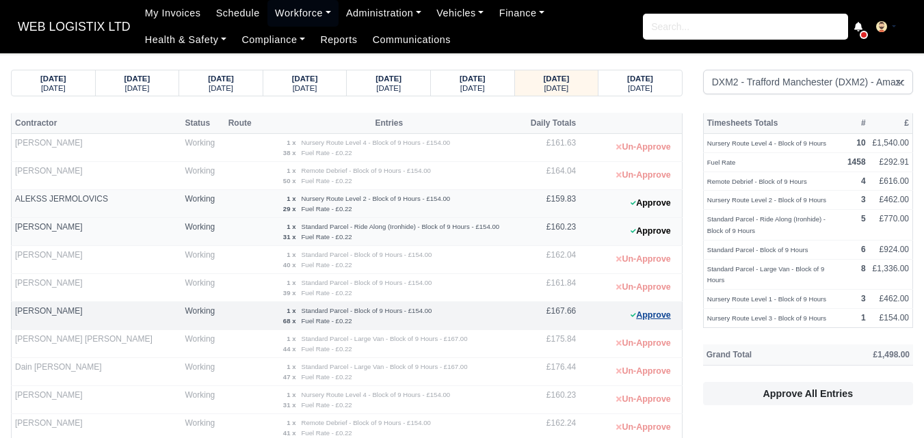
click at [652, 319] on button "Approve" at bounding box center [650, 316] width 55 height 20
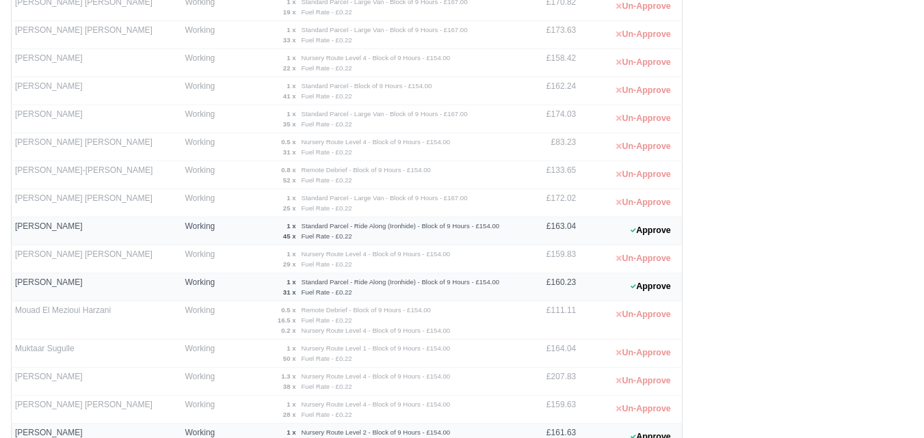
scroll to position [342, 0]
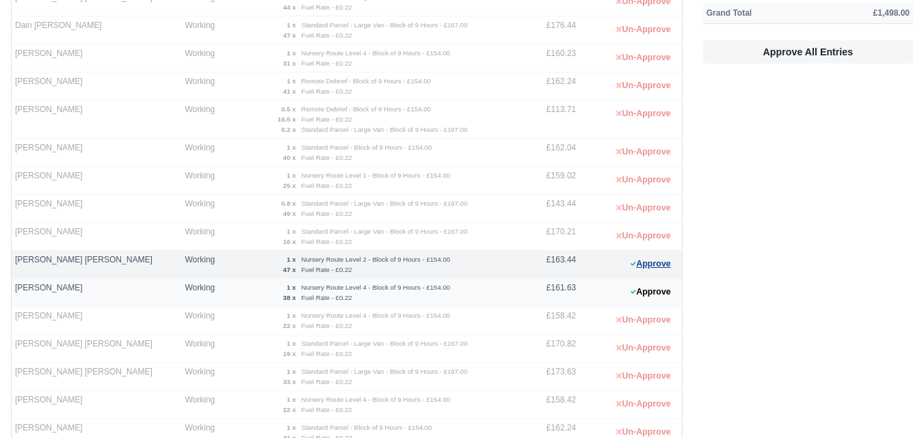
click at [676, 269] on button "Approve" at bounding box center [650, 264] width 55 height 20
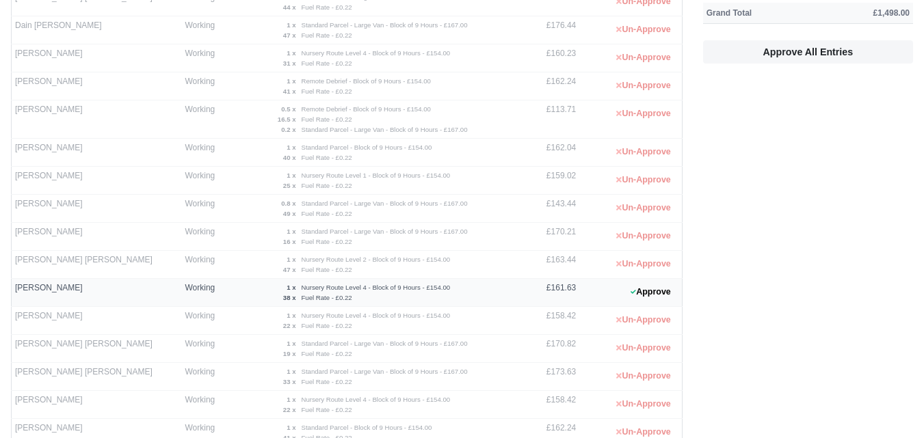
scroll to position [0, 0]
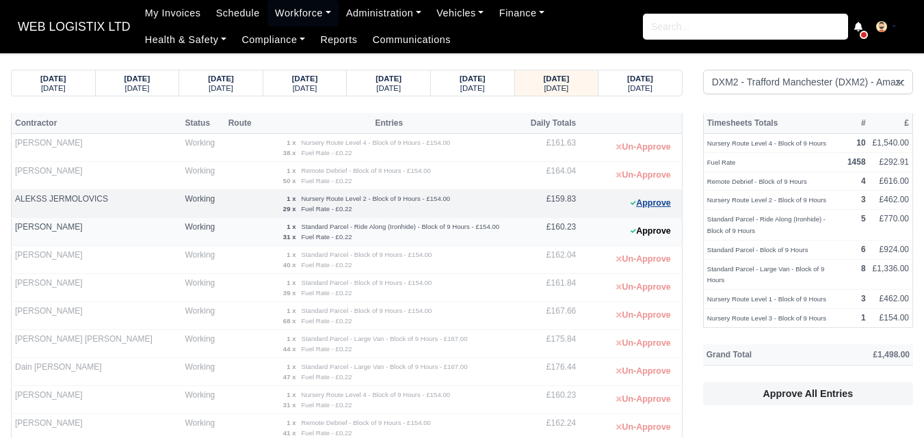
click at [648, 210] on button "Approve" at bounding box center [650, 204] width 55 height 20
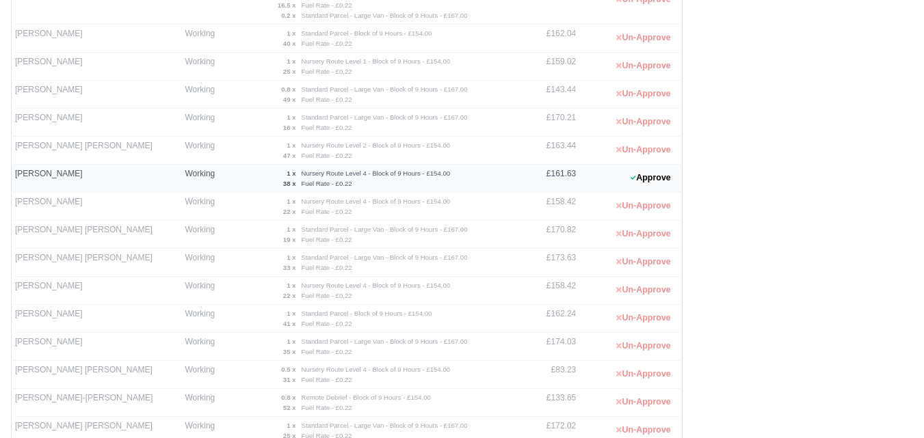
scroll to position [946, 0]
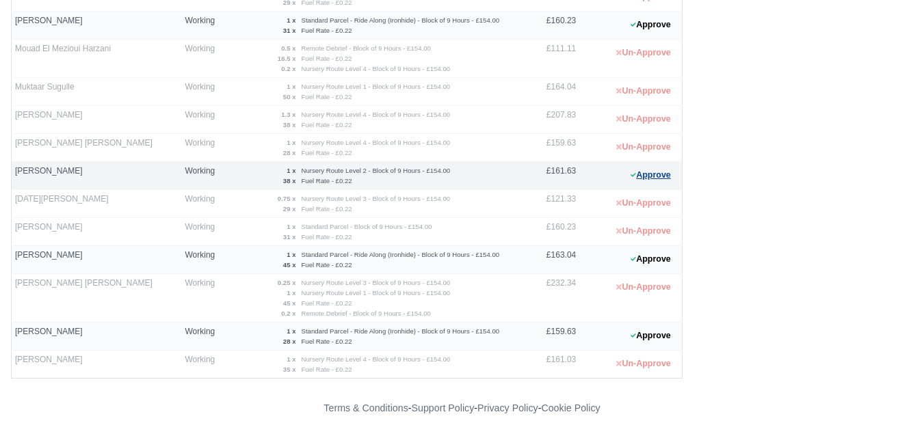
click at [652, 174] on button "Approve" at bounding box center [650, 176] width 55 height 20
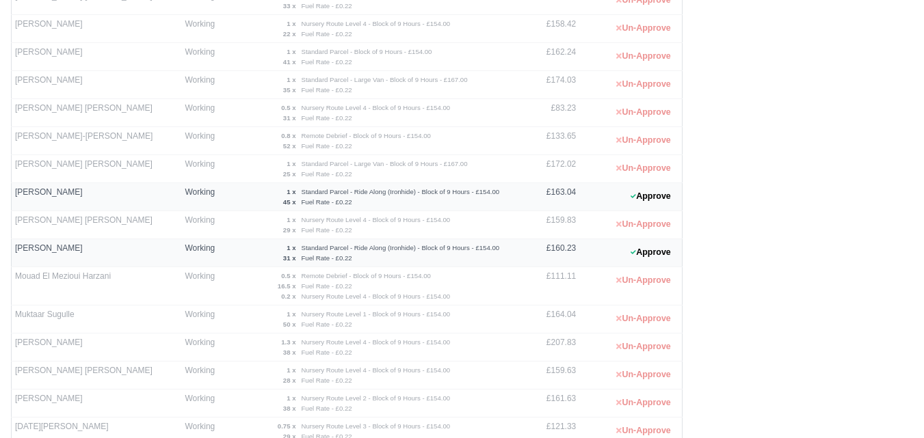
scroll to position [490, 0]
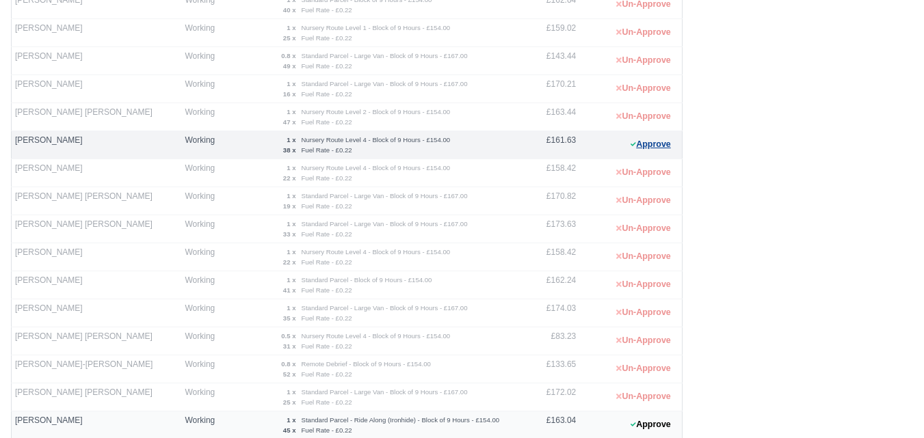
click at [643, 144] on button "Approve" at bounding box center [650, 145] width 55 height 20
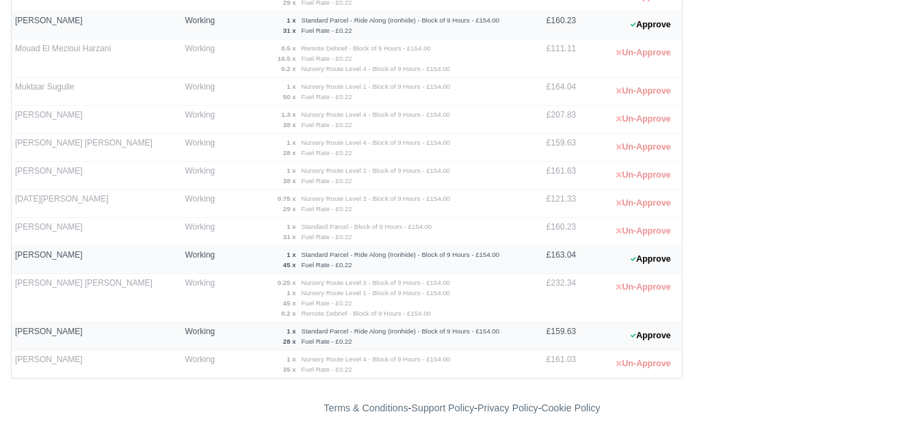
scroll to position [832, 0]
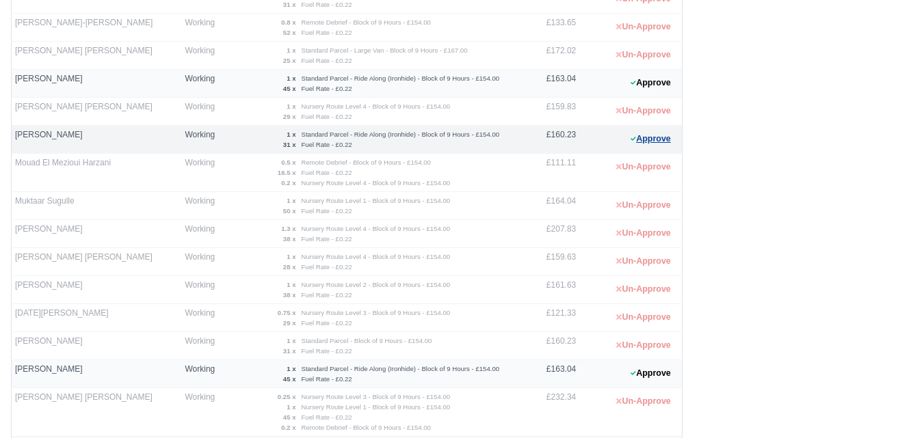
click at [647, 135] on button "Approve" at bounding box center [650, 139] width 55 height 20
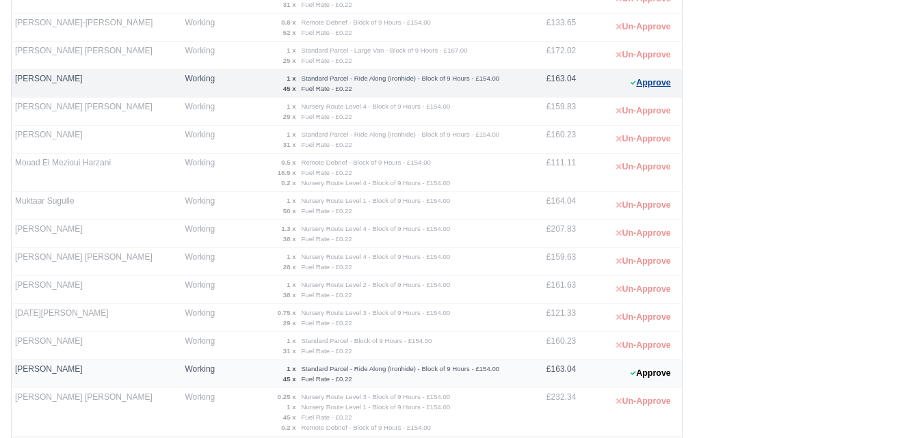
click at [651, 74] on button "Approve" at bounding box center [650, 83] width 55 height 20
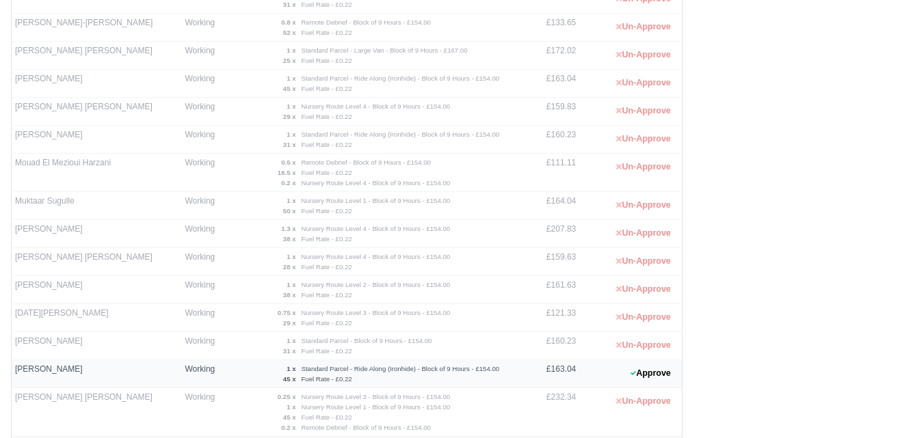
scroll to position [946, 0]
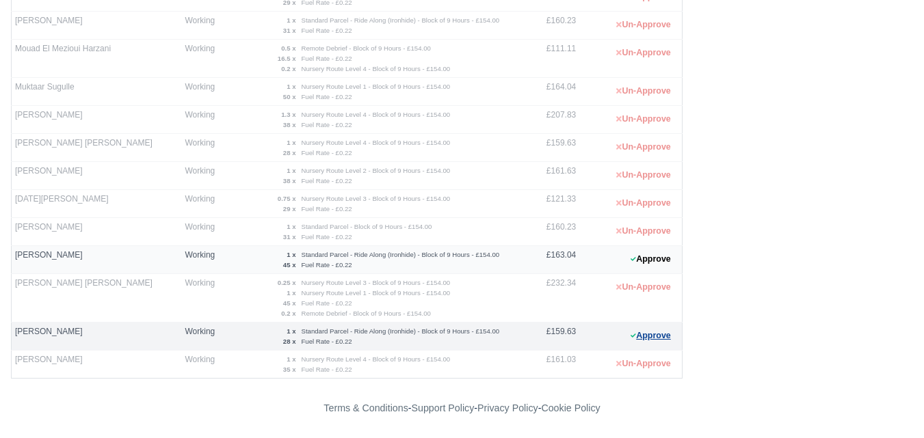
click at [640, 334] on button "Approve" at bounding box center [650, 336] width 55 height 20
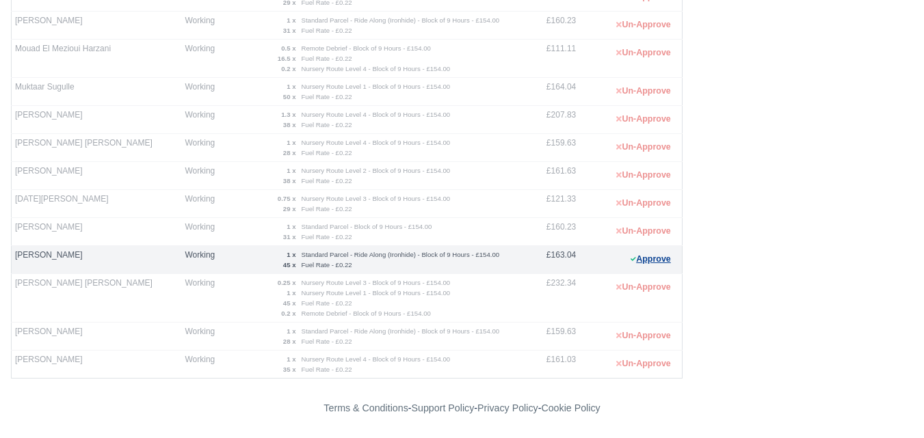
click at [648, 255] on button "Approve" at bounding box center [650, 260] width 55 height 20
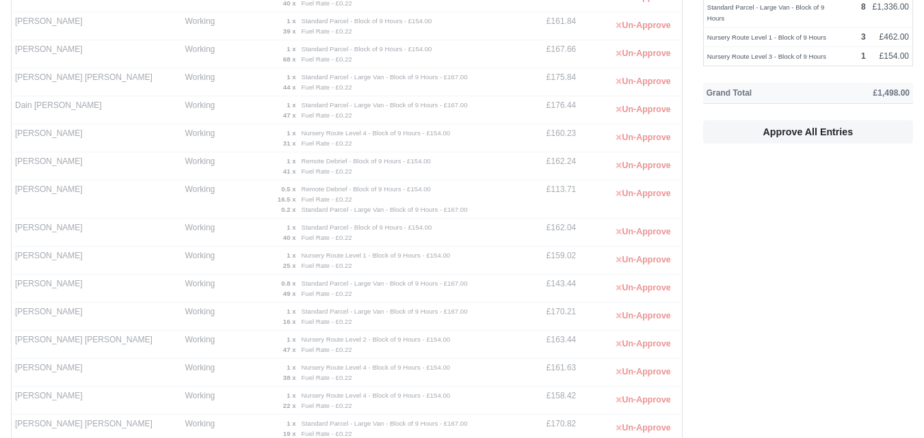
scroll to position [0, 0]
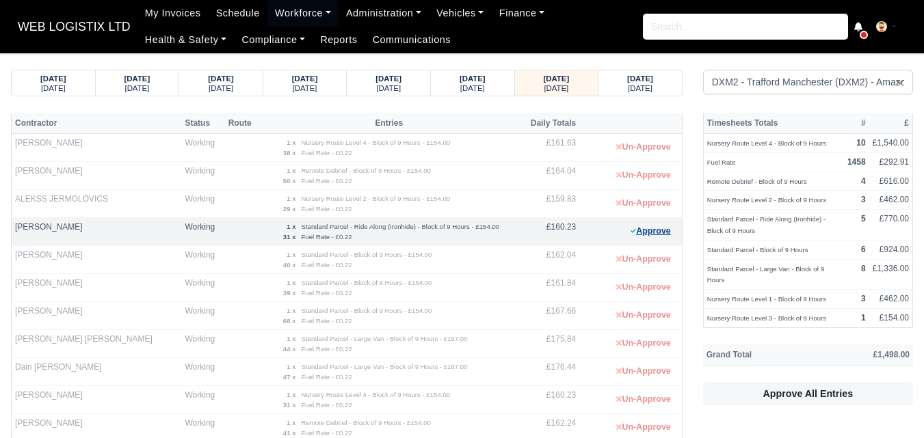
click at [637, 230] on button "Approve" at bounding box center [650, 232] width 55 height 20
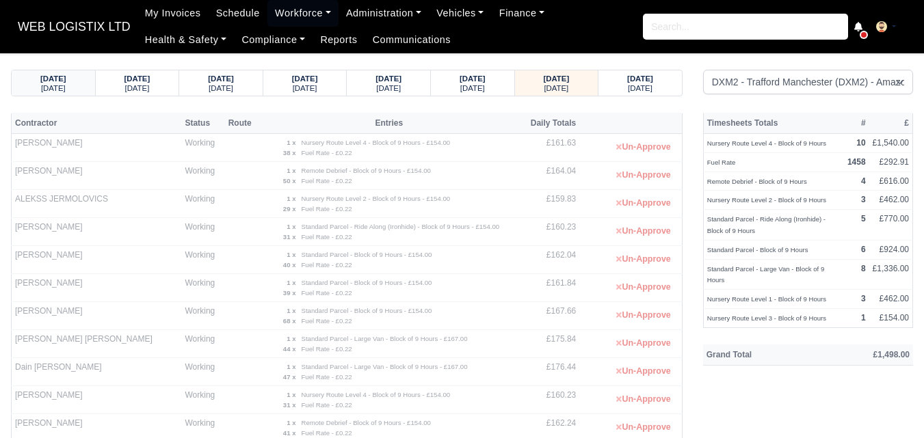
click at [76, 90] on div "[DATE]" at bounding box center [53, 88] width 57 height 10
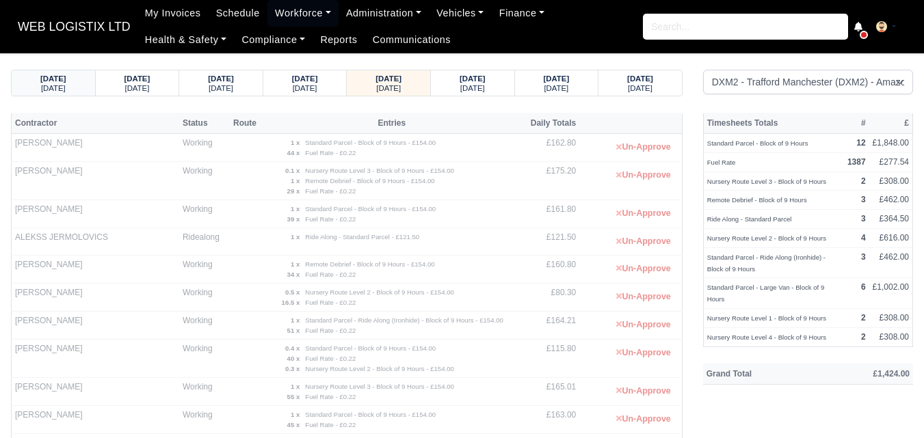
click at [77, 87] on div "[DATE]" at bounding box center [53, 88] width 57 height 10
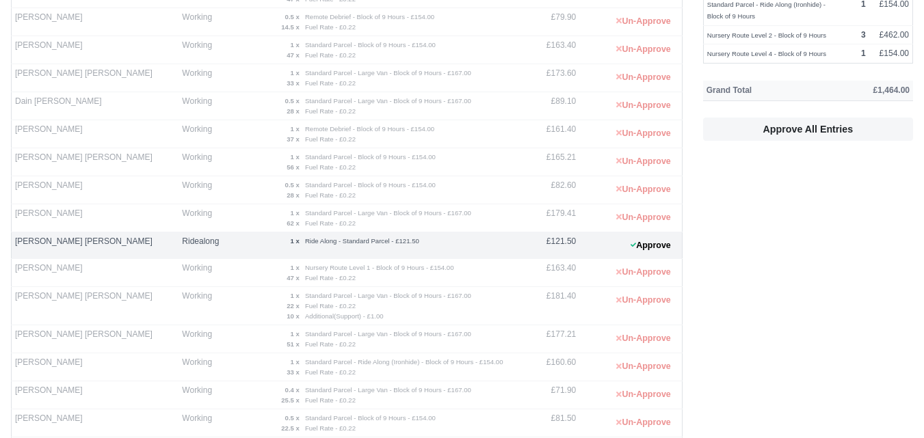
scroll to position [342, 0]
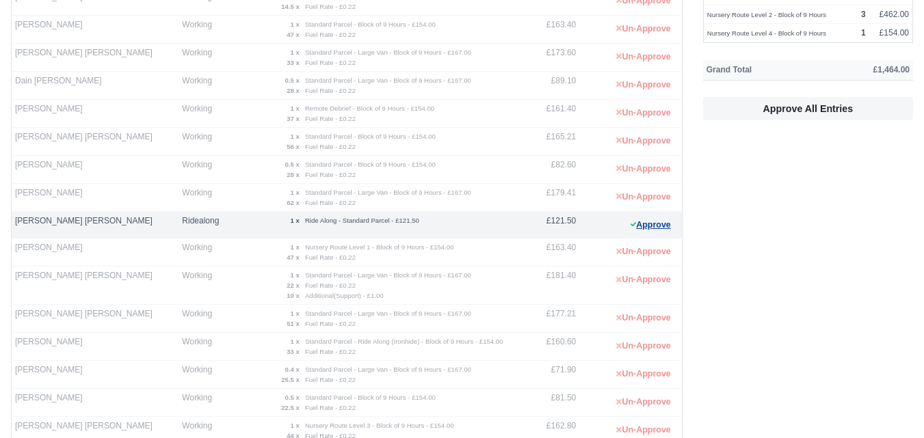
click at [648, 222] on button "Approve" at bounding box center [650, 225] width 55 height 20
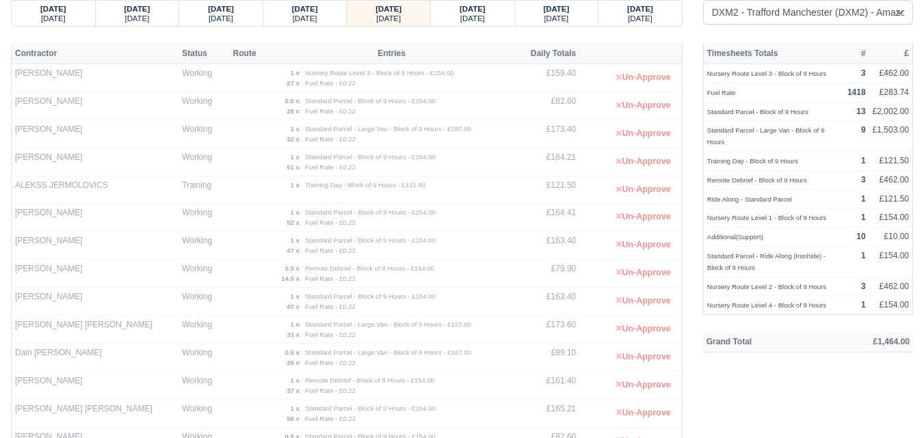
scroll to position [0, 0]
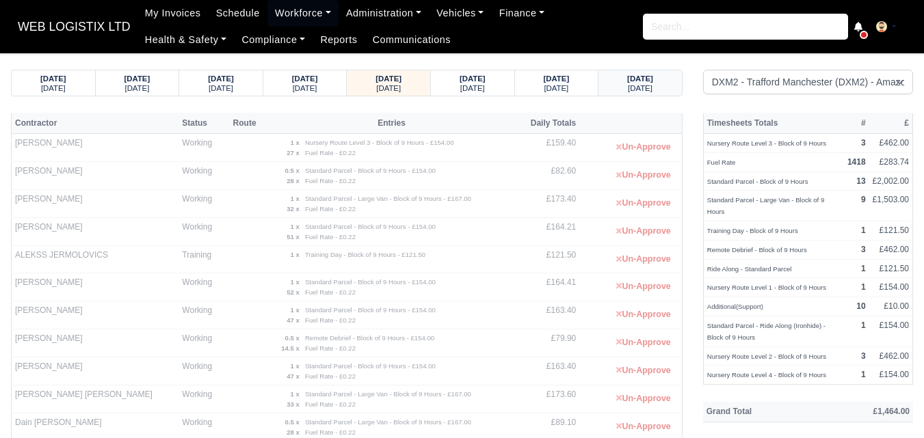
click at [622, 85] on div "[DATE]" at bounding box center [639, 88] width 57 height 10
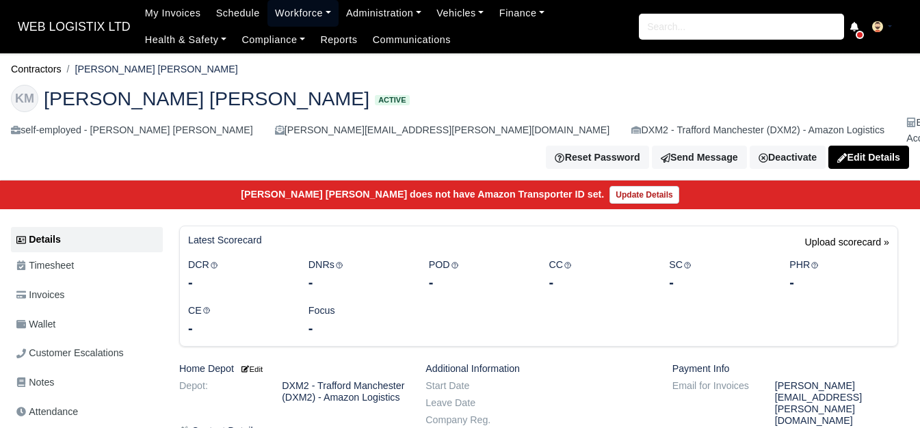
click at [280, 21] on link "Workforce" at bounding box center [302, 13] width 71 height 27
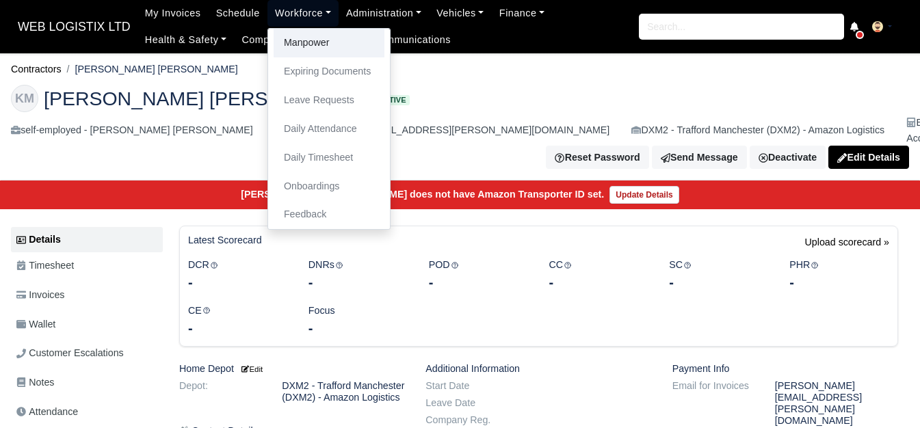
click at [280, 37] on link "Manpower" at bounding box center [329, 43] width 111 height 29
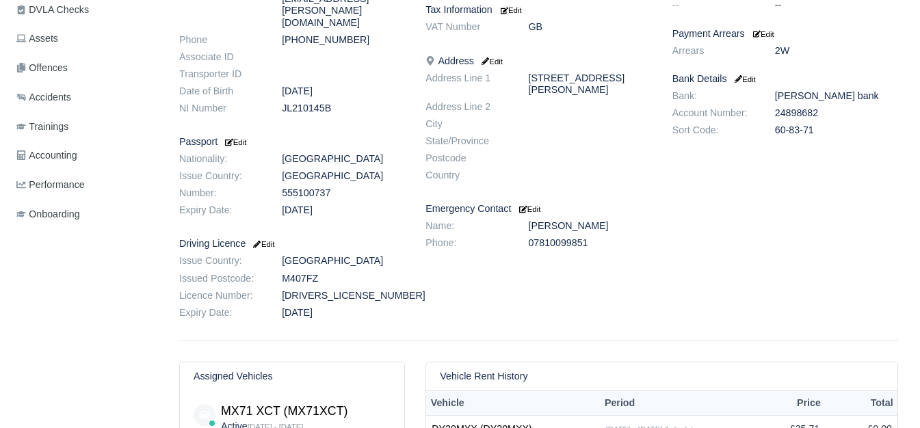
scroll to position [542, 0]
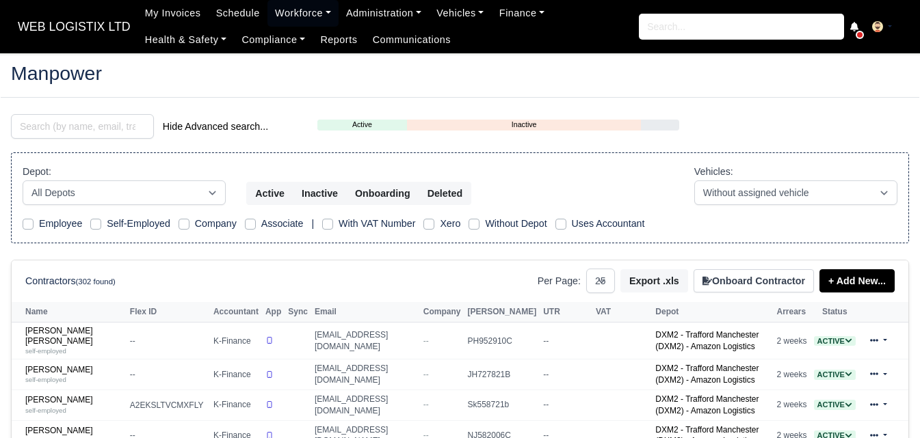
select select "25"
drag, startPoint x: 16, startPoint y: 123, endPoint x: 67, endPoint y: 129, distance: 51.0
click at [67, 129] on input "ka" at bounding box center [82, 126] width 143 height 25
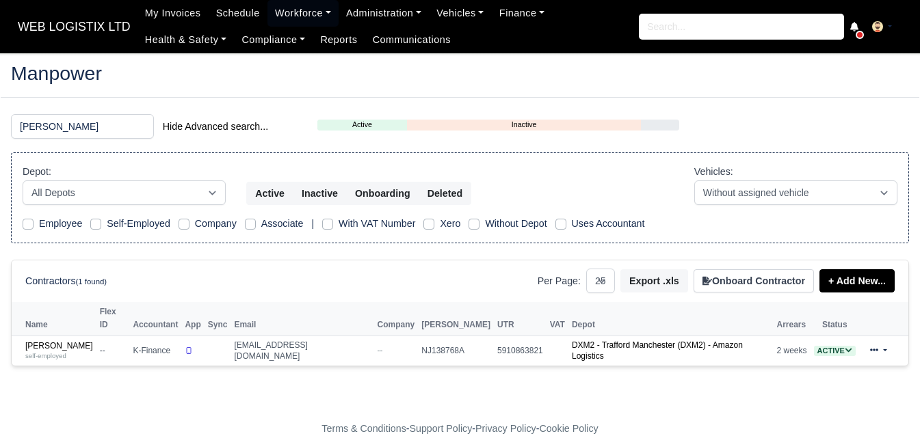
type input "cheuk"
click at [66, 352] on small "self-employed" at bounding box center [45, 356] width 41 height 8
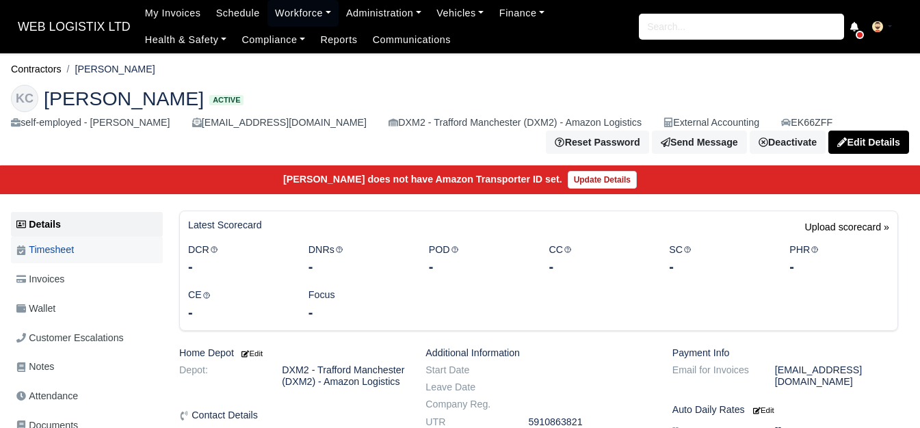
click at [68, 256] on span "Timesheet" at bounding box center [44, 250] width 57 height 16
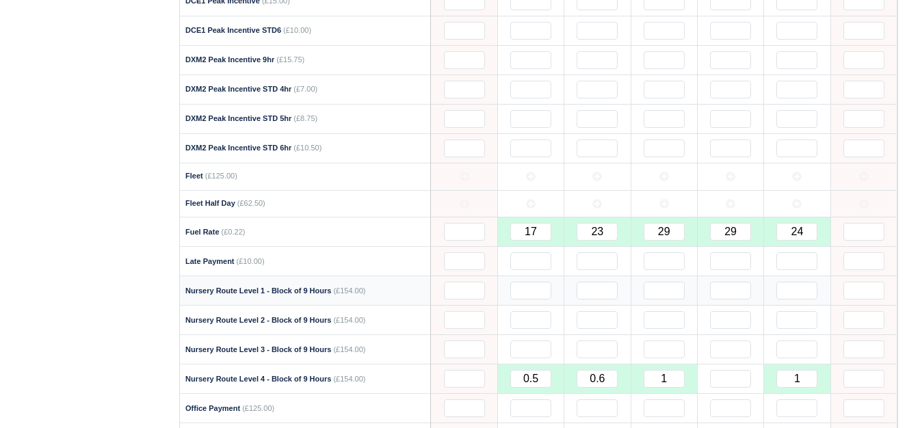
scroll to position [912, 0]
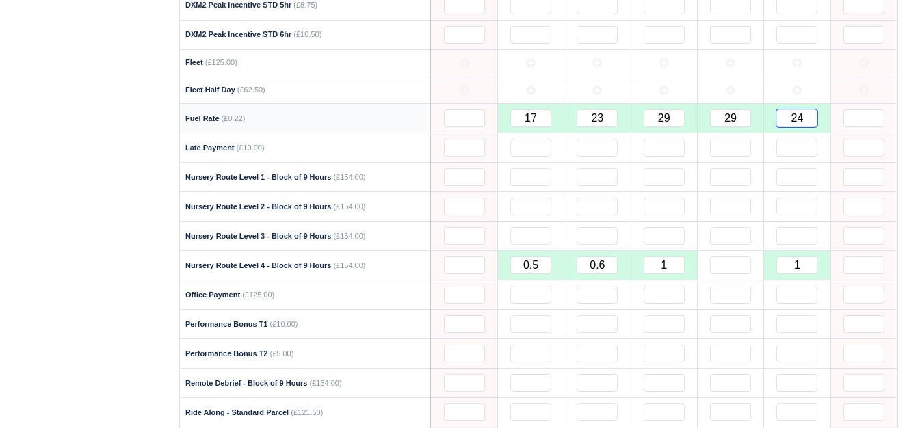
click at [799, 120] on input "24" at bounding box center [796, 118] width 41 height 18
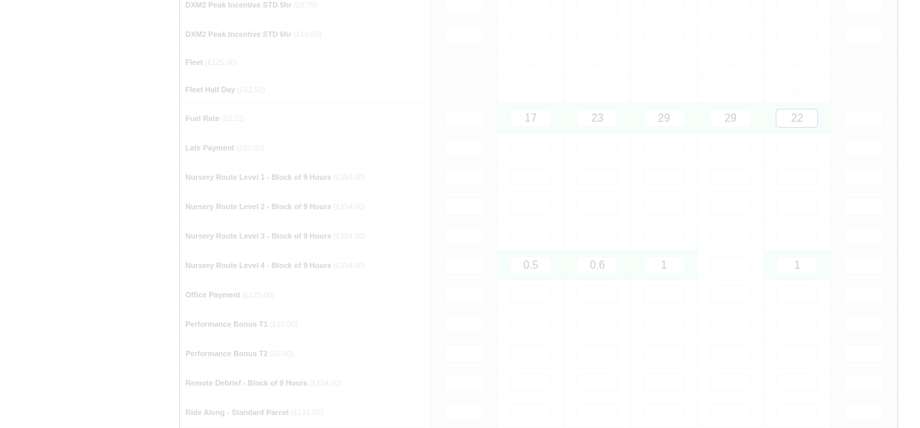
type input "22"
click at [27, 207] on div "Details Timesheet Invoices Wallet Customer Escalations Notes Attendance Documen…" at bounding box center [89, 382] width 157 height 2167
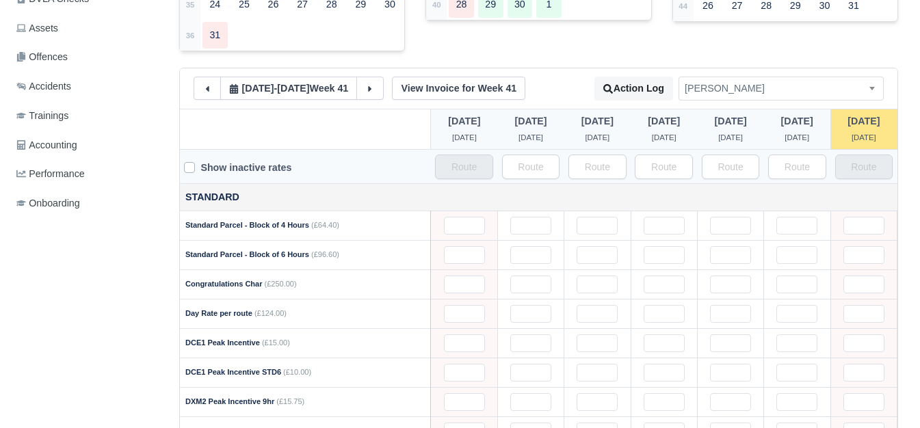
scroll to position [0, 0]
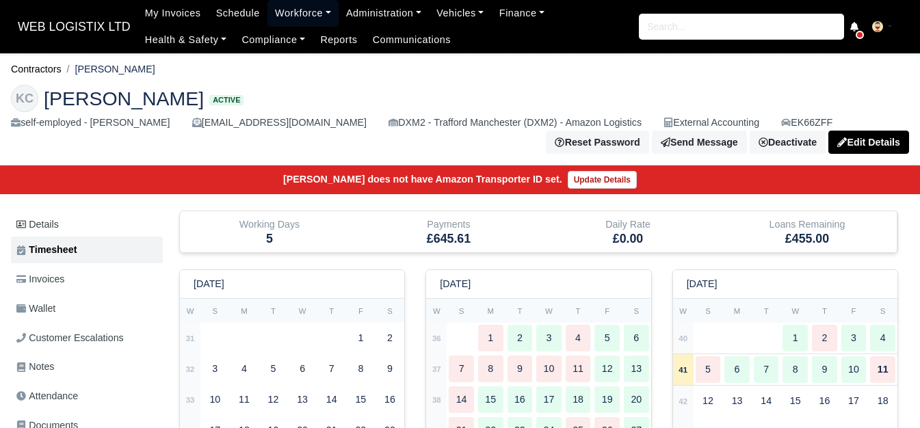
click at [310, 15] on link "Workforce" at bounding box center [302, 13] width 71 height 27
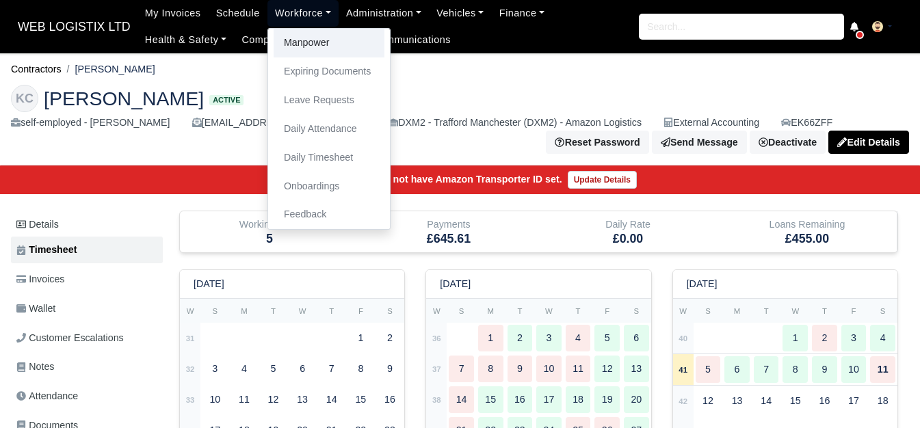
click at [310, 43] on link "Manpower" at bounding box center [329, 43] width 111 height 29
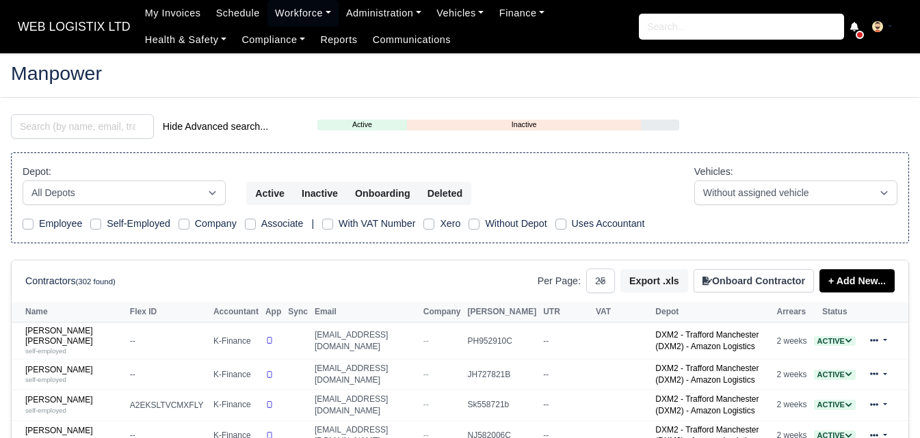
select select "25"
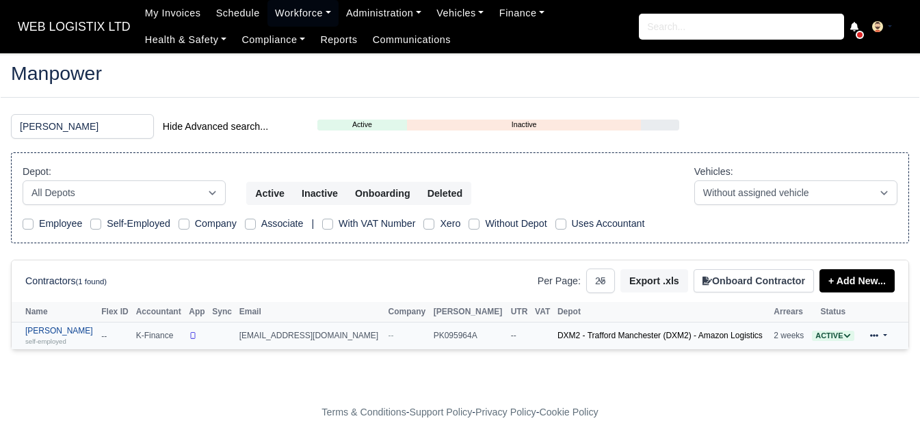
type input "[PERSON_NAME]"
click at [48, 336] on link "[PERSON_NAME] self-employed" at bounding box center [59, 336] width 69 height 20
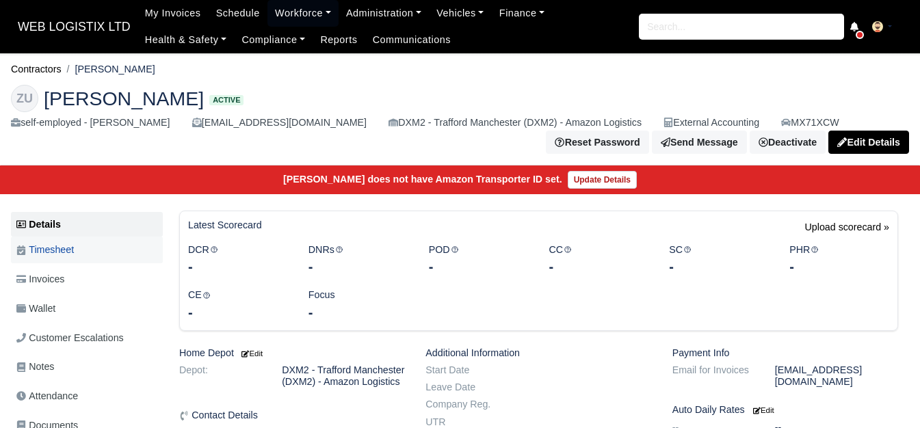
click at [82, 263] on link "Timesheet" at bounding box center [87, 250] width 152 height 27
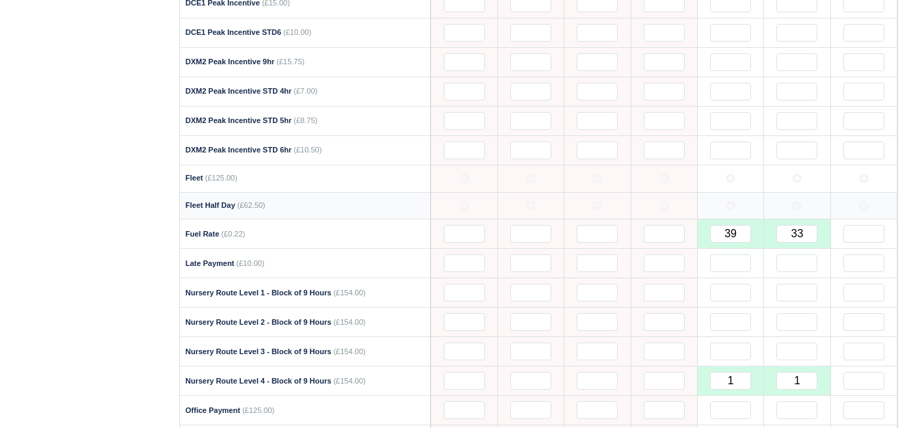
scroll to position [798, 0]
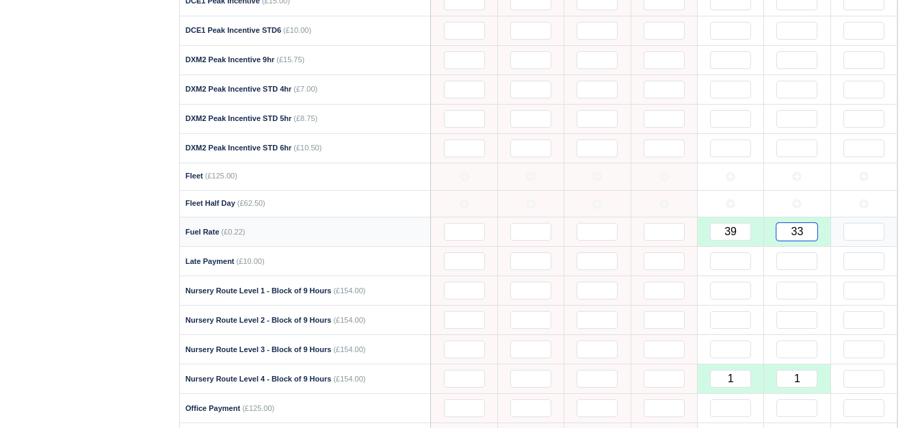
click at [798, 235] on input "33" at bounding box center [796, 232] width 41 height 18
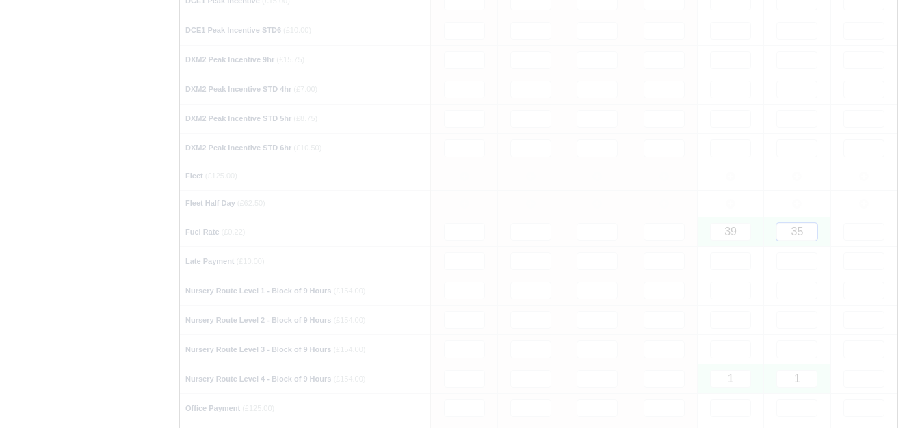
type input "35"
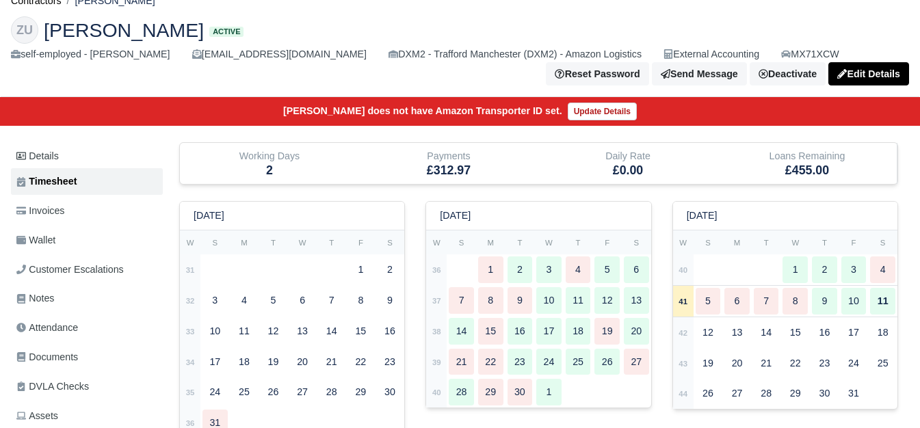
scroll to position [0, 0]
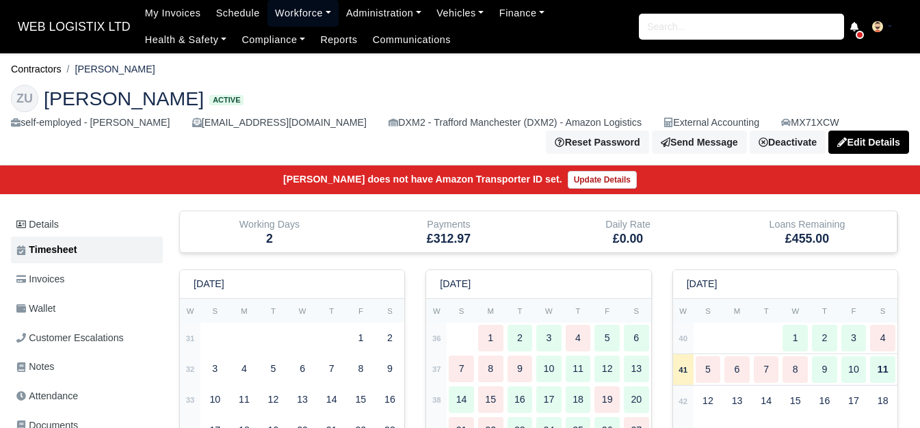
click at [290, 18] on link "Workforce" at bounding box center [302, 13] width 71 height 27
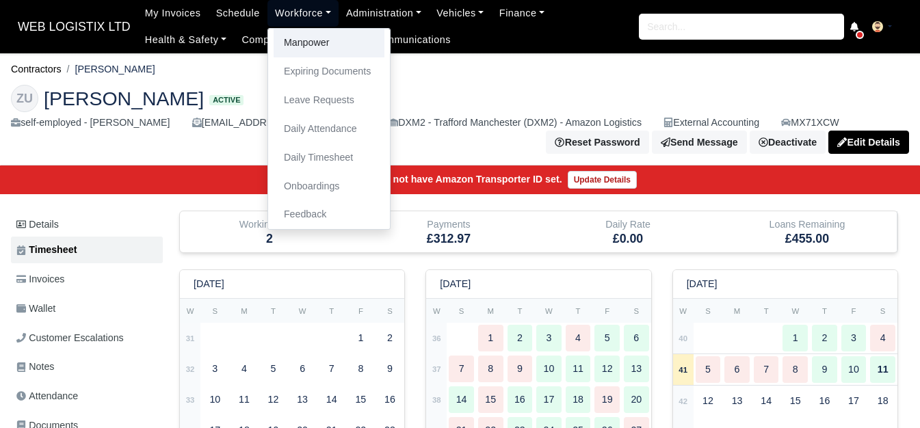
click at [286, 50] on link "Manpower" at bounding box center [329, 43] width 111 height 29
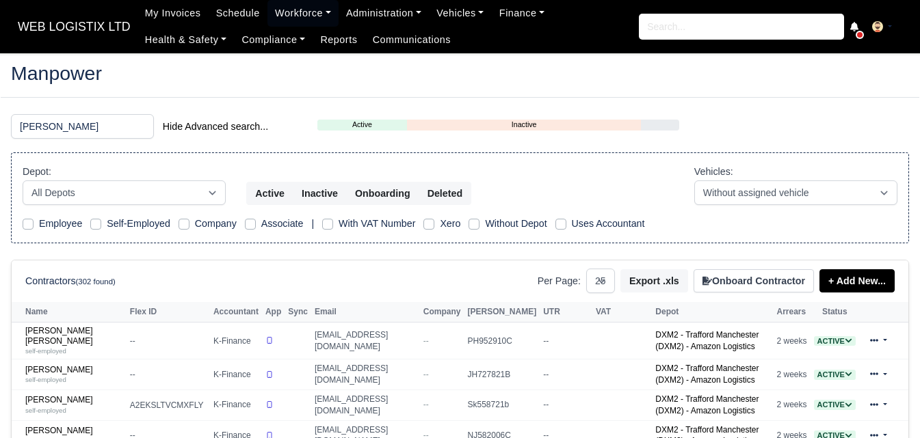
select select "25"
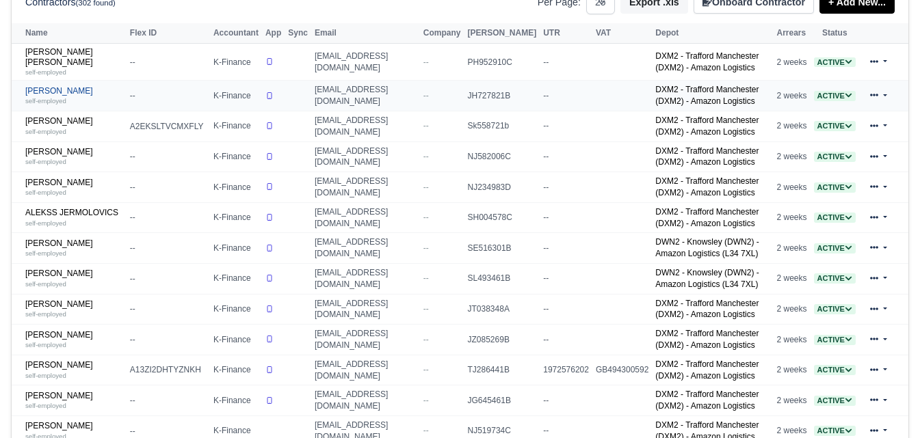
scroll to position [342, 0]
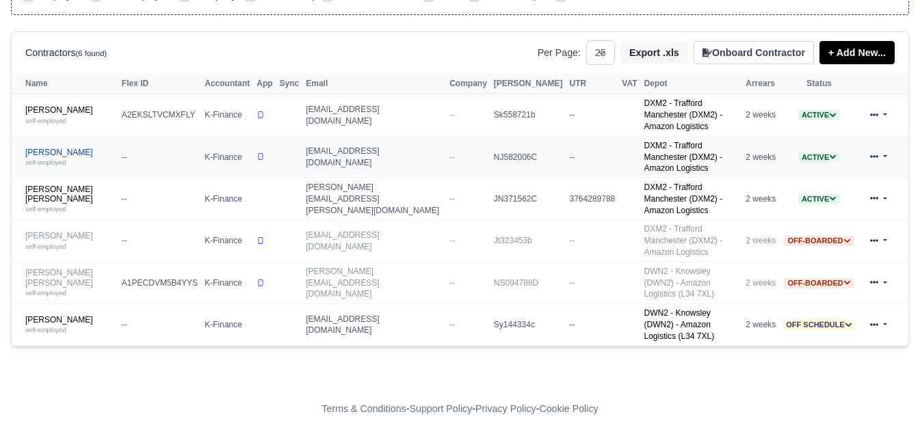
scroll to position [181, 0]
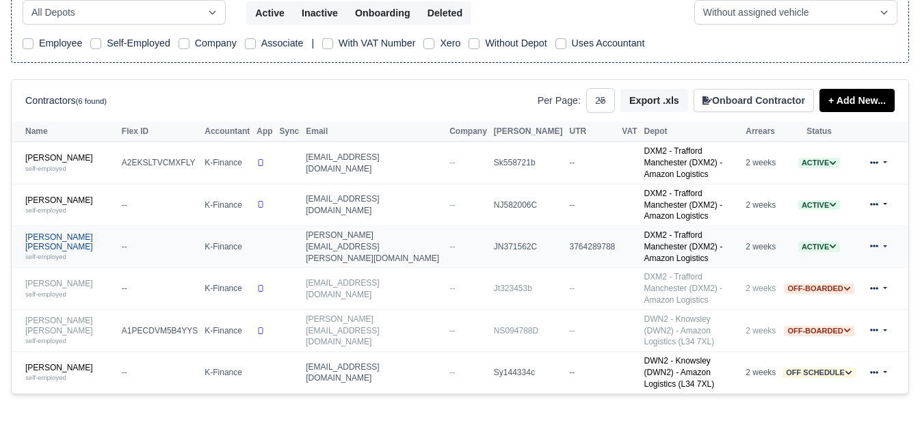
type input "[PERSON_NAME]"
click at [63, 233] on link "[PERSON_NAME] [PERSON_NAME] self-employed" at bounding box center [70, 247] width 90 height 29
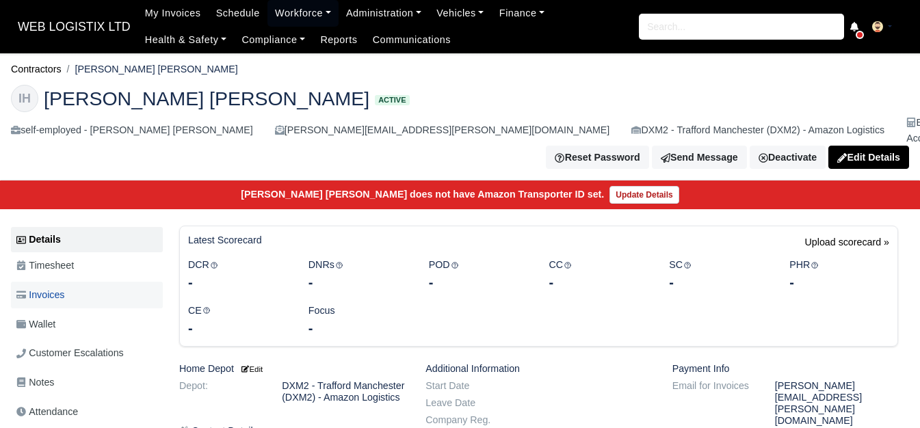
click at [60, 287] on span "Invoices" at bounding box center [40, 295] width 48 height 16
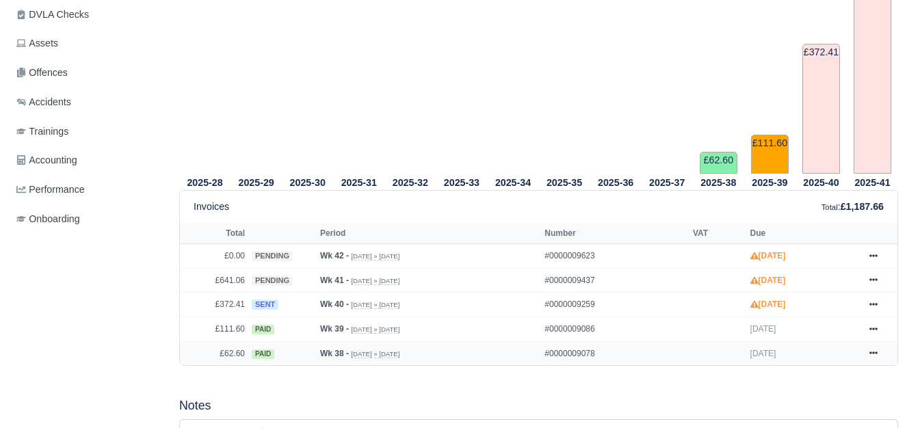
scroll to position [456, 0]
click at [879, 321] on link at bounding box center [873, 329] width 21 height 17
click at [118, 287] on div "Details Timesheet Invoices Wallet Customer Escalations Notes Attendance Documen…" at bounding box center [89, 330] width 157 height 1120
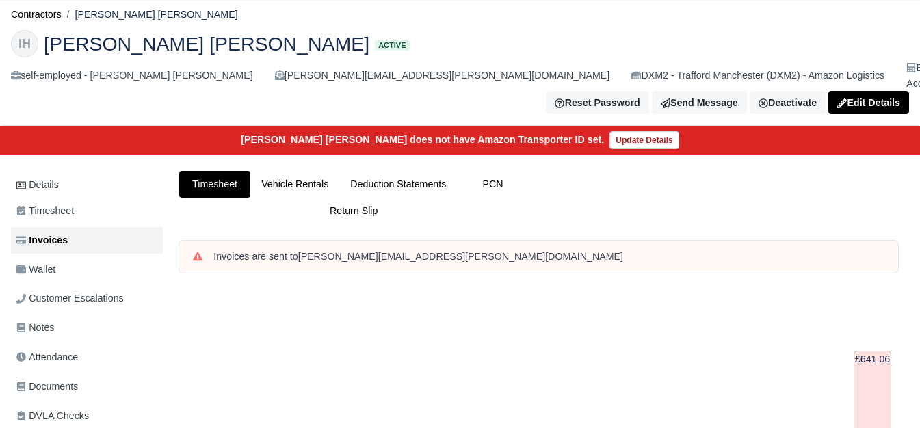
scroll to position [0, 0]
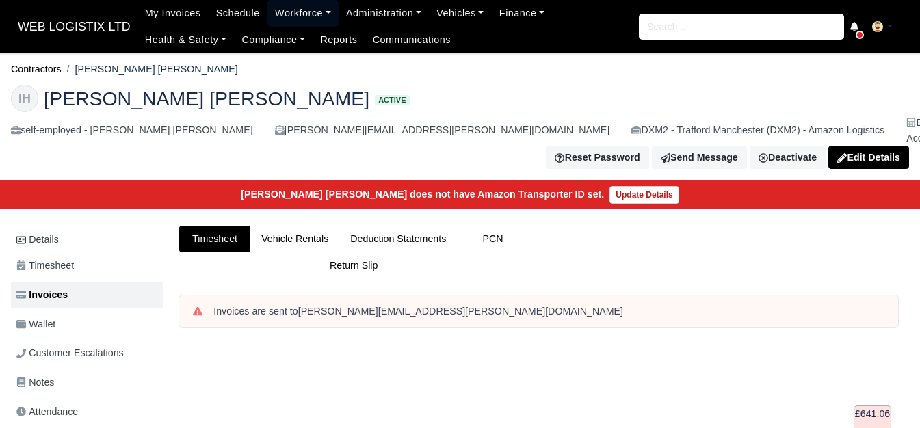
click at [319, 8] on link "Workforce" at bounding box center [302, 13] width 71 height 27
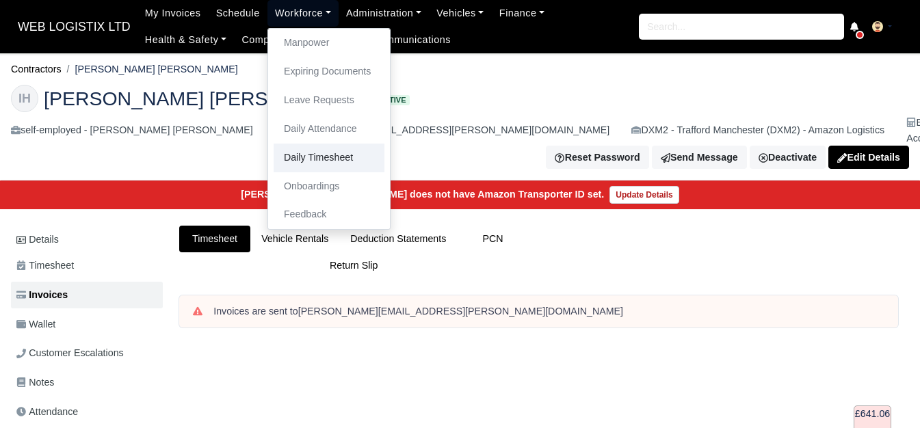
click at [313, 161] on link "Daily Timesheet" at bounding box center [329, 158] width 111 height 29
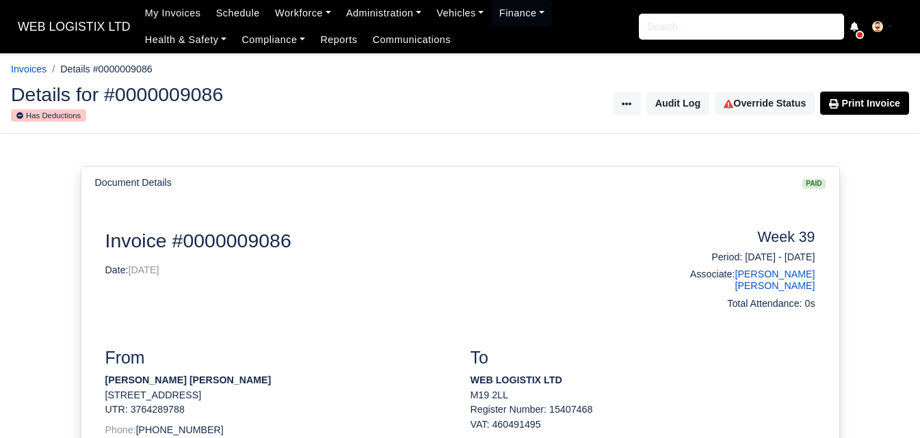
scroll to position [342, 0]
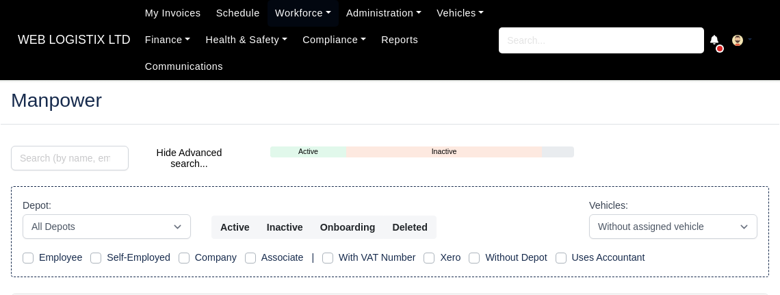
select select "25"
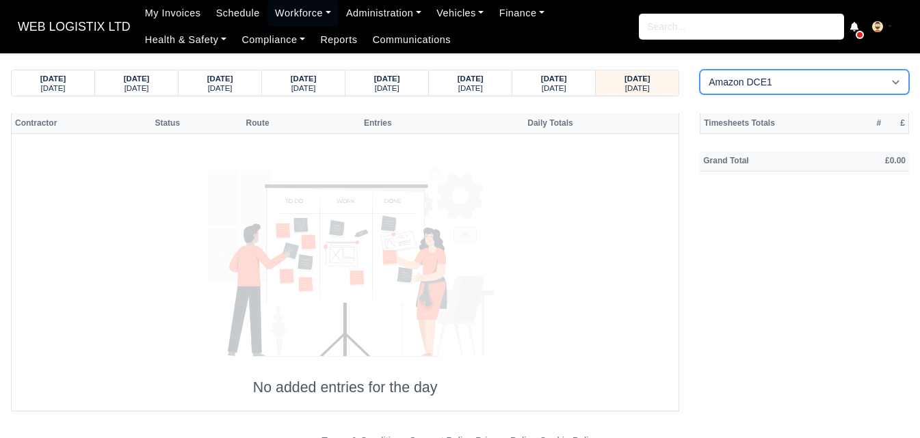
click at [718, 91] on select "Amazon DCE1 DWN2 - [GEOGRAPHIC_DATA] (DWN2) - Amazon Logistics (L34 7XL) DXM2 -…" at bounding box center [804, 82] width 209 height 25
select select "1"
click at [700, 70] on select "Amazon DCE1 DWN2 - [GEOGRAPHIC_DATA] (DWN2) - Amazon Logistics (L34 7XL) DXM2 -…" at bounding box center [804, 82] width 209 height 25
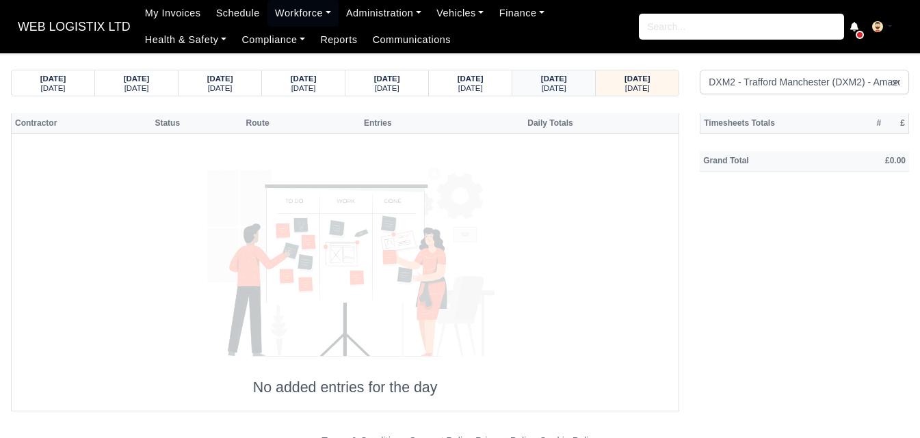
click at [581, 82] on div "[DATE]" at bounding box center [553, 78] width 57 height 10
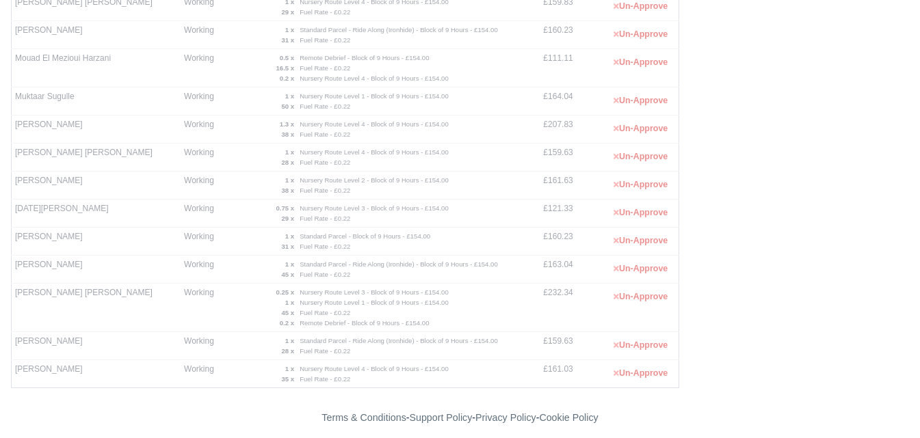
scroll to position [946, 0]
